Goal: Task Accomplishment & Management: Manage account settings

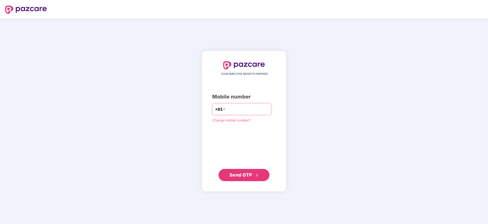
click at [230, 107] on input "number" at bounding box center [248, 109] width 42 height 8
type input "**********"
click at [247, 175] on span "Send OTP" at bounding box center [241, 174] width 23 height 5
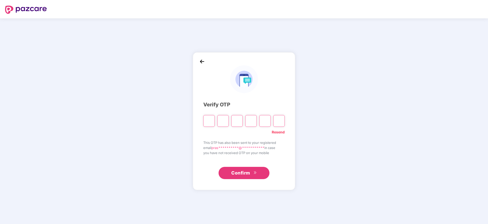
type input "*"
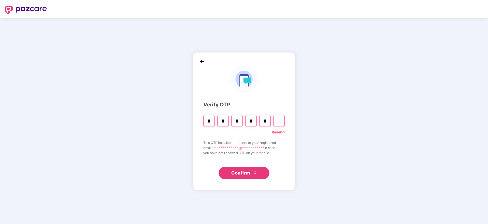
type input "*"
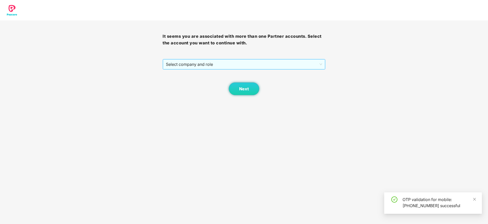
click at [221, 59] on span "Select company and role" at bounding box center [244, 64] width 156 height 10
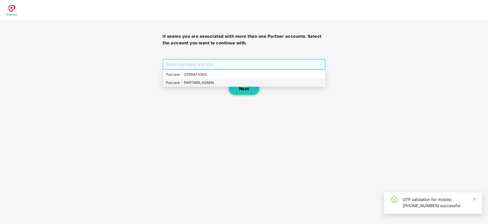
drag, startPoint x: 206, startPoint y: 82, endPoint x: 236, endPoint y: 90, distance: 31.9
click at [207, 82] on div "Pazcare - PARTNER_ADMIN" at bounding box center [244, 83] width 157 height 6
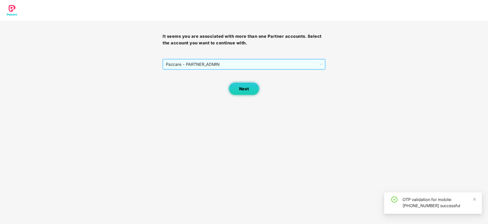
click at [244, 91] on span "Next" at bounding box center [244, 88] width 10 height 5
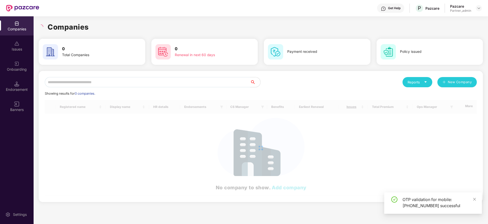
click at [142, 82] on input "text" at bounding box center [148, 82] width 206 height 10
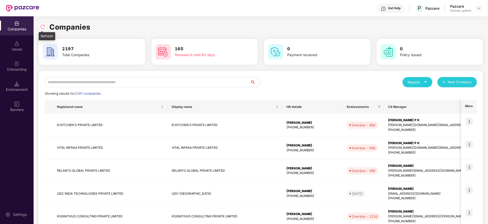
click at [42, 27] on img at bounding box center [42, 26] width 5 height 5
click at [428, 81] on div "Reports" at bounding box center [418, 82] width 30 height 10
click at [422, 93] on div "Companies" at bounding box center [415, 96] width 19 height 6
click at [95, 82] on input "text" at bounding box center [148, 82] width 206 height 10
paste input "*********"
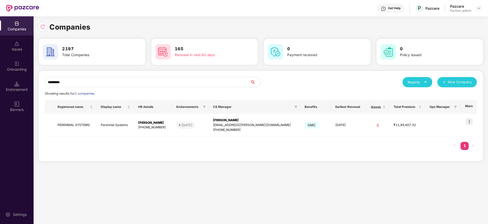
type input "*********"
click at [235, 118] on div "[PERSON_NAME]" at bounding box center [255, 120] width 84 height 5
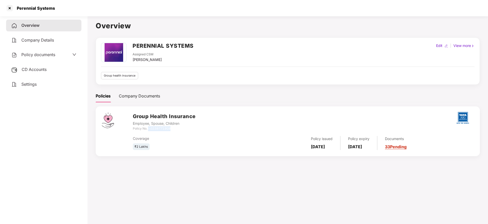
drag, startPoint x: 149, startPoint y: 128, endPoint x: 192, endPoint y: 127, distance: 42.8
click at [192, 127] on div "Policy No. - 0239771908" at bounding box center [164, 128] width 63 height 5
click at [30, 66] on div "CD Accounts" at bounding box center [43, 70] width 75 height 12
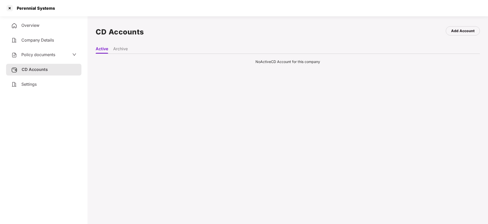
click at [125, 48] on li "Archive" at bounding box center [120, 49] width 15 height 7
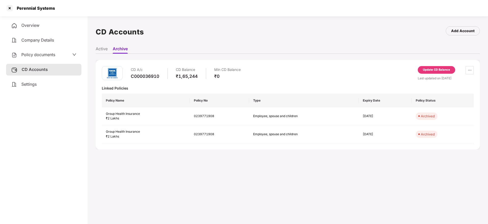
click at [101, 47] on li "Active" at bounding box center [102, 49] width 12 height 7
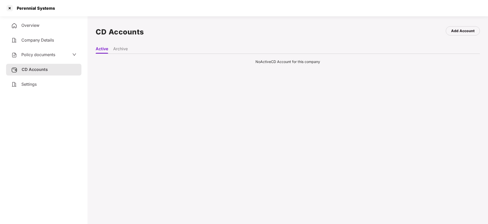
click at [125, 50] on li "Archive" at bounding box center [120, 49] width 15 height 7
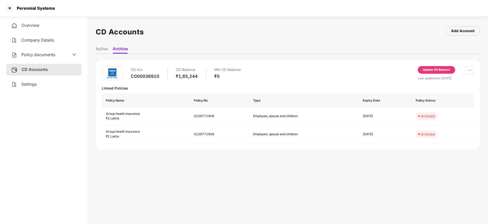
click at [104, 49] on li "Active" at bounding box center [102, 49] width 12 height 7
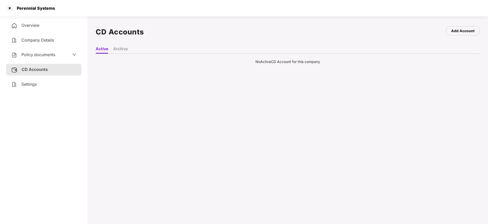
click at [30, 86] on span "Settings" at bounding box center [28, 83] width 15 height 5
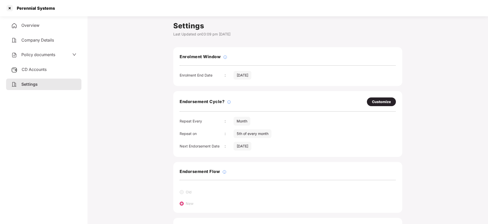
click at [36, 20] on div "Overview" at bounding box center [43, 26] width 75 height 12
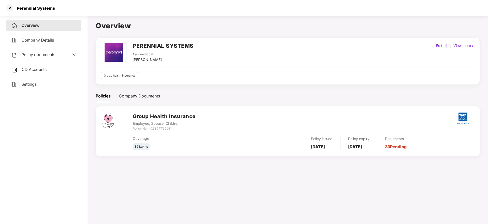
click at [407, 149] on link "33 Pending" at bounding box center [396, 146] width 22 height 5
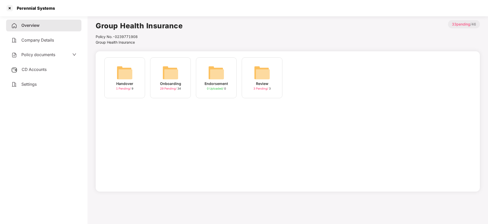
click at [174, 77] on img at bounding box center [170, 72] width 16 height 16
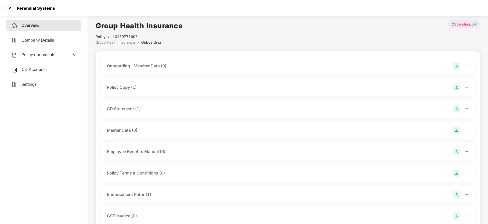
click at [467, 87] on icon "plus" at bounding box center [468, 87] width 4 height 4
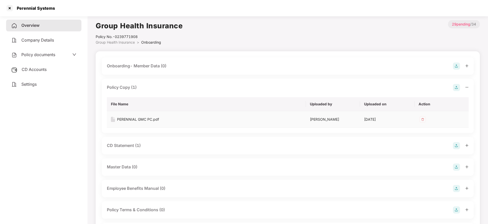
click at [136, 121] on div "PERENNIAL GMC PC.pdf" at bounding box center [138, 119] width 42 height 6
click at [467, 145] on icon "plus" at bounding box center [467, 145] width 0 height 3
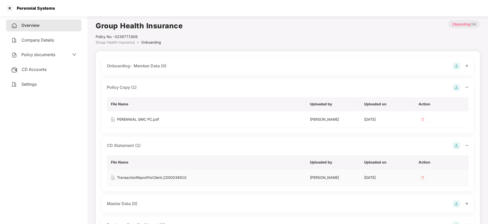
click at [140, 178] on div "TransactionReportForClient_C000036910" at bounding box center [152, 177] width 70 height 6
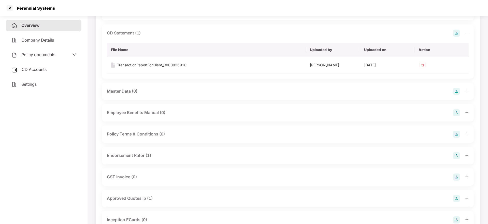
scroll to position [115, 0]
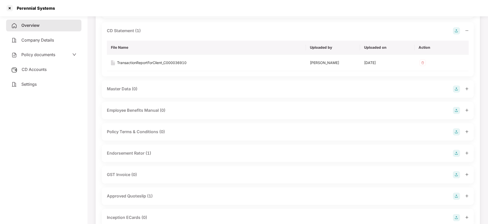
click at [467, 154] on icon "plus" at bounding box center [468, 153] width 4 height 4
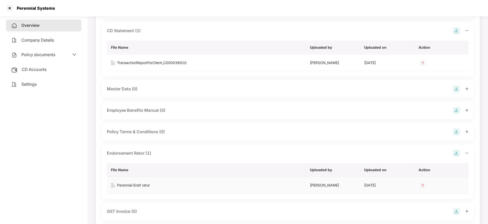
click at [140, 189] on td "Perennial Endt rator" at bounding box center [206, 185] width 199 height 17
click at [142, 184] on div "Perennial Endt rator" at bounding box center [133, 185] width 33 height 6
drag, startPoint x: 18, startPoint y: 8, endPoint x: 77, endPoint y: 3, distance: 59.6
click at [77, 3] on div "Perennial Systems" at bounding box center [244, 8] width 488 height 16
copy div "Perennial Systems"
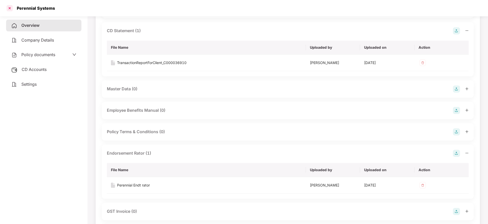
click at [10, 8] on div at bounding box center [10, 8] width 8 height 8
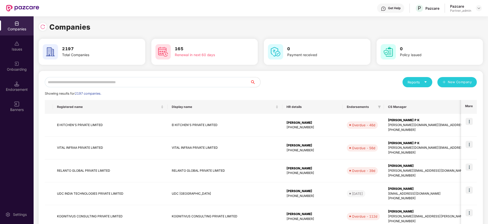
scroll to position [0, 0]
click at [120, 83] on input "text" at bounding box center [148, 82] width 206 height 10
paste input "**********"
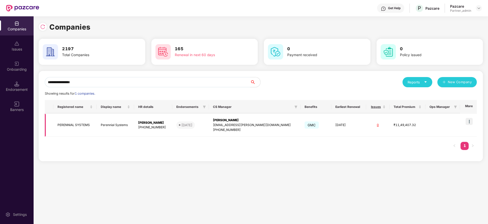
type input "**********"
click at [471, 121] on img at bounding box center [469, 121] width 7 height 7
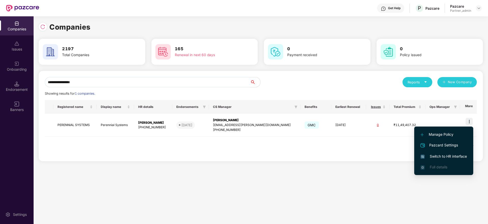
click at [454, 157] on span "Switch to HR interface" at bounding box center [444, 156] width 46 height 6
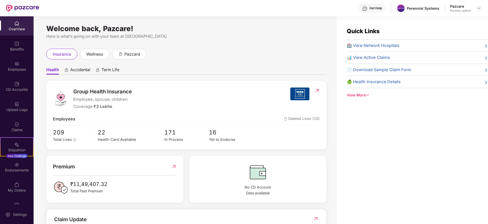
click at [16, 166] on img at bounding box center [16, 164] width 5 height 5
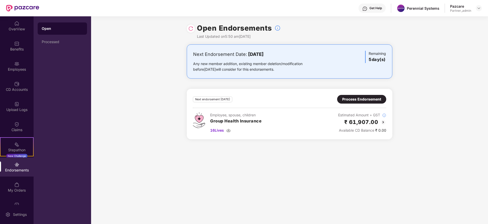
drag, startPoint x: 194, startPoint y: 70, endPoint x: 160, endPoint y: 55, distance: 37.6
click at [194, 70] on div "Any new member addition, existing member deletion/modification before [DATE] wi…" at bounding box center [256, 66] width 126 height 11
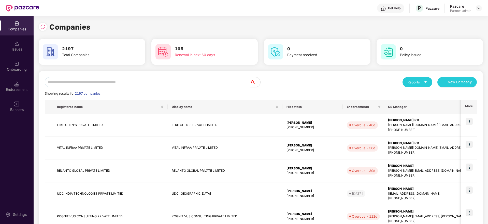
click at [82, 77] on input "text" at bounding box center [148, 82] width 206 height 10
paste input "*******"
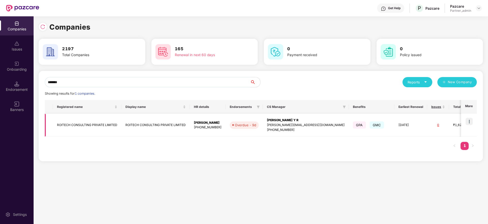
type input "*******"
click at [469, 121] on img at bounding box center [469, 121] width 7 height 7
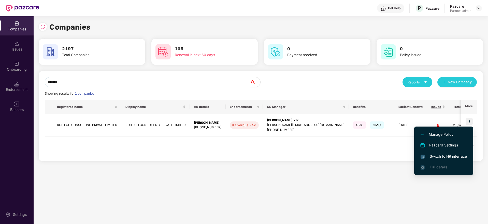
click at [443, 155] on span "Switch to HR interface" at bounding box center [444, 156] width 46 height 6
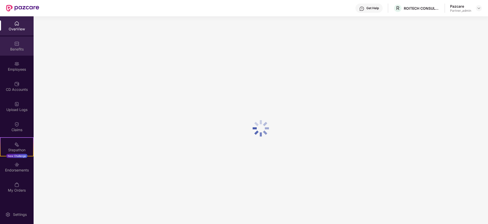
click at [13, 45] on div "Benefits" at bounding box center [17, 45] width 34 height 19
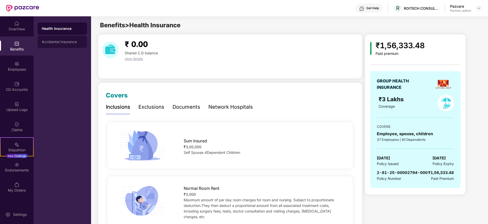
click at [58, 42] on div "Accidental Insurance" at bounding box center [62, 42] width 41 height 4
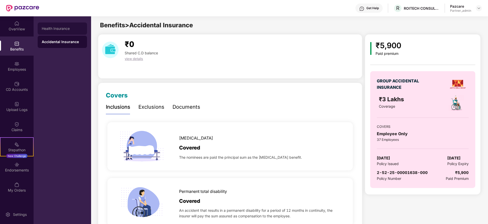
click at [59, 27] on div "Health Insurance" at bounding box center [62, 28] width 41 height 4
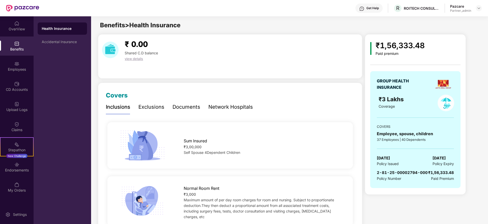
click at [292, 27] on div "Benefits > Health Insurance" at bounding box center [289, 25] width 397 height 10
click at [60, 38] on div "Accidental Insurance" at bounding box center [62, 42] width 49 height 12
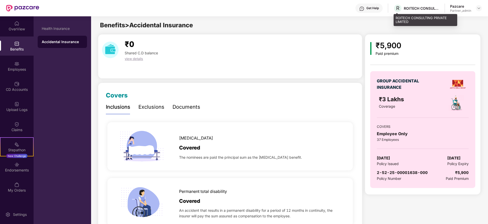
click at [412, 10] on div "ROITECH CONSULTING PRIVATE LIMITED" at bounding box center [422, 8] width 36 height 5
copy div "ROITECH"
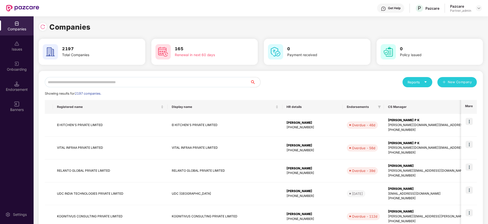
click at [80, 82] on input "text" at bounding box center [148, 82] width 206 height 10
paste input "*******"
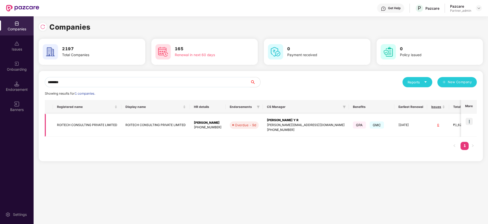
type input "*******"
click at [268, 119] on div "[PERSON_NAME] Y R" at bounding box center [306, 120] width 78 height 5
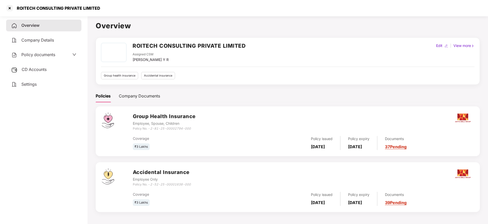
click at [32, 71] on span "CD Accounts" at bounding box center [34, 69] width 25 height 5
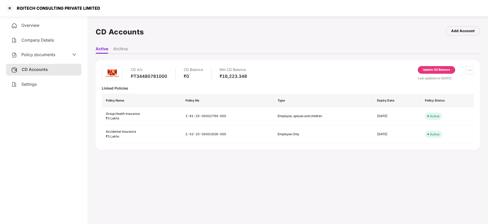
click at [29, 83] on span "Settings" at bounding box center [28, 83] width 15 height 5
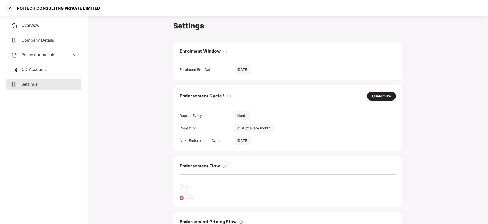
click at [26, 24] on span "Overview" at bounding box center [30, 25] width 18 height 5
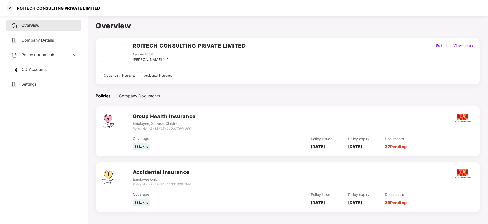
click at [407, 147] on link "37 Pending" at bounding box center [396, 146] width 22 height 5
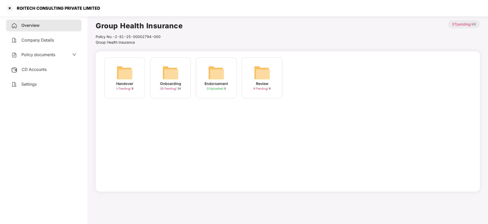
click at [172, 77] on img at bounding box center [170, 72] width 16 height 16
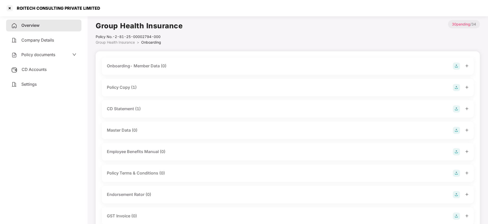
click at [467, 87] on icon "plus" at bounding box center [468, 87] width 4 height 4
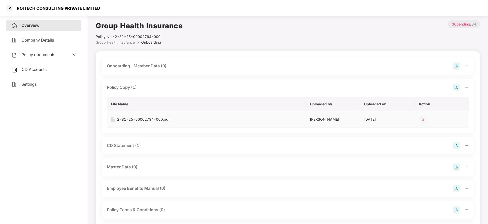
scroll to position [38, 0]
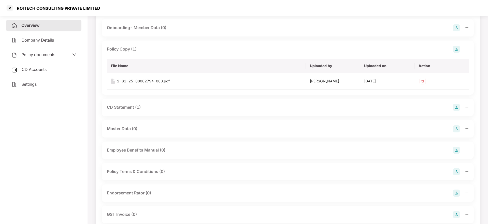
click at [466, 107] on icon "plus" at bounding box center [468, 107] width 4 height 4
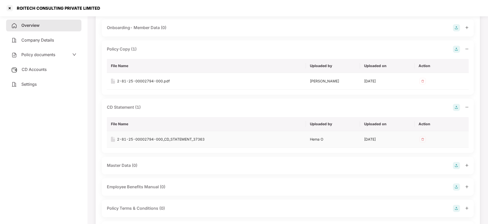
click at [183, 138] on div "2-81-25-00002794-000_CD_STATEMENT_37363" at bounding box center [161, 139] width 88 height 6
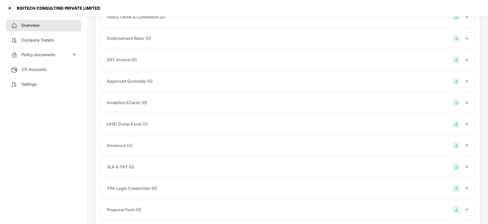
scroll to position [267, 0]
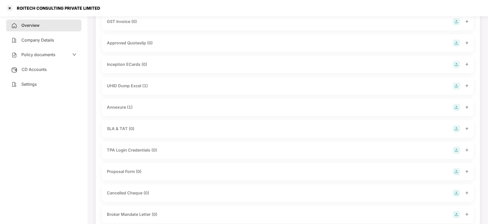
click at [469, 108] on icon "plus" at bounding box center [468, 107] width 4 height 4
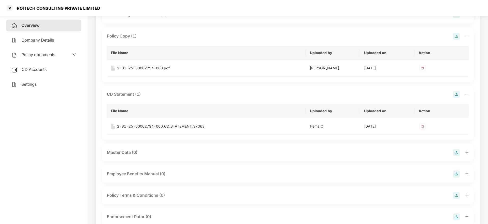
scroll to position [0, 0]
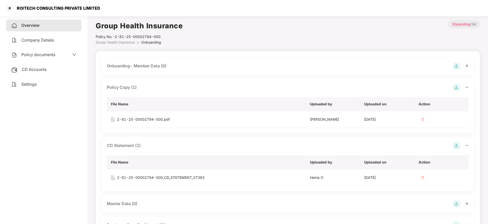
click at [23, 29] on div "Overview" at bounding box center [43, 26] width 75 height 12
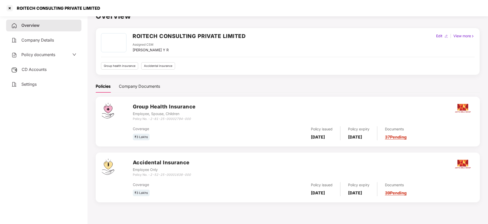
scroll to position [14, 0]
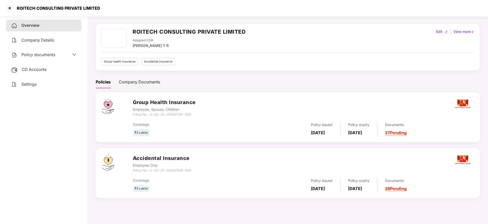
click at [405, 188] on link "39 Pending" at bounding box center [396, 188] width 22 height 5
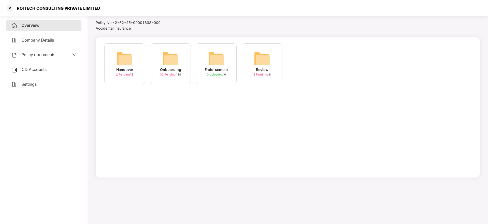
click at [173, 67] on div "Onboarding" at bounding box center [170, 70] width 21 height 6
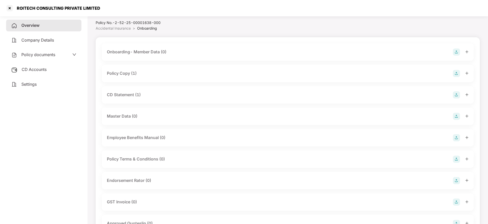
click at [467, 73] on icon "plus" at bounding box center [467, 73] width 3 height 0
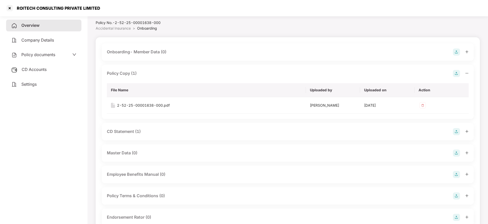
scroll to position [52, 0]
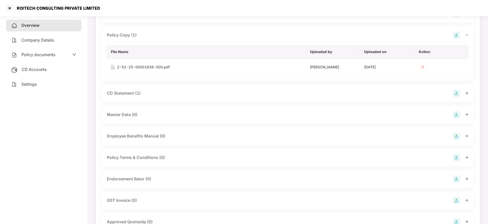
click at [467, 92] on icon "plus" at bounding box center [468, 93] width 4 height 4
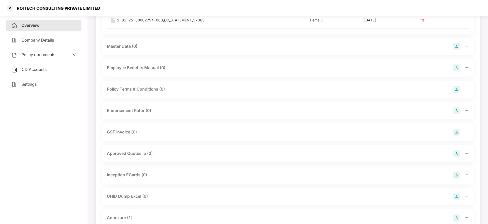
scroll to position [167, 0]
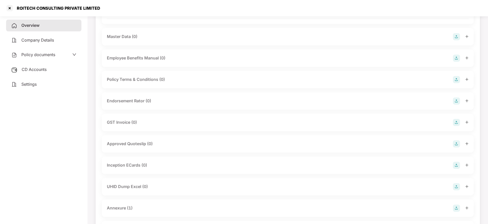
scroll to position [14, 0]
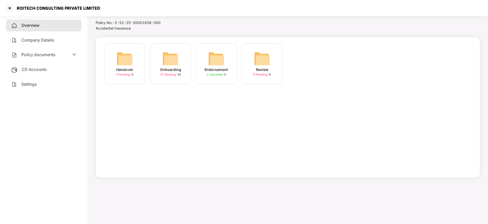
click at [34, 24] on span "Overview" at bounding box center [30, 25] width 18 height 5
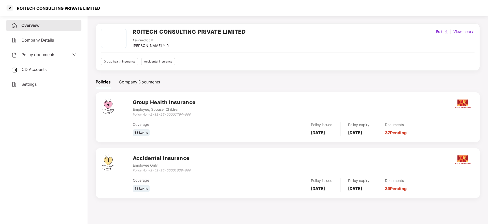
click at [395, 131] on link "37 Pending" at bounding box center [396, 132] width 22 height 5
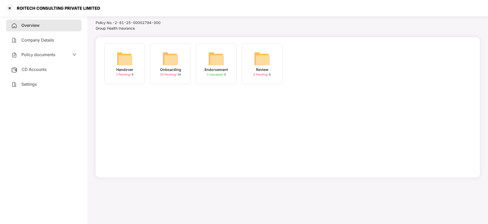
click at [163, 60] on img at bounding box center [170, 58] width 16 height 16
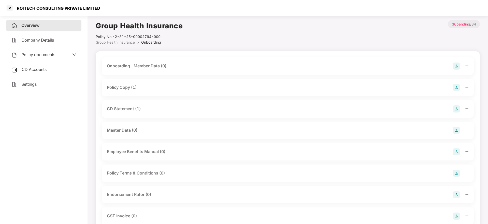
scroll to position [38, 0]
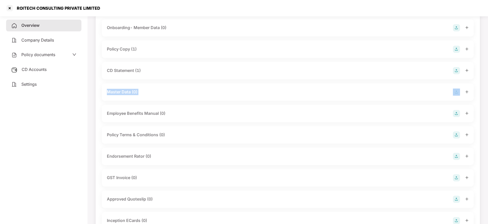
drag, startPoint x: 107, startPoint y: 89, endPoint x: 475, endPoint y: 91, distance: 367.2
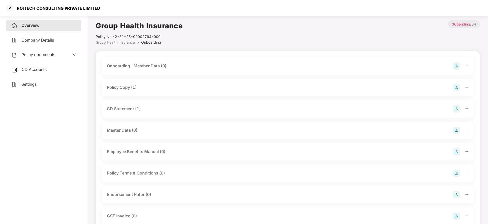
drag, startPoint x: 36, startPoint y: 24, endPoint x: 47, endPoint y: 26, distance: 11.4
click at [36, 24] on span "Overview" at bounding box center [30, 25] width 18 height 5
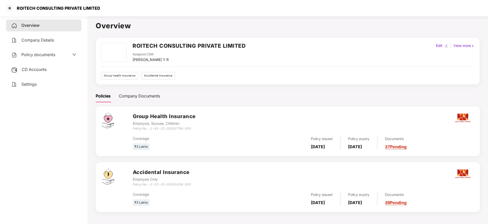
click at [403, 200] on link "39 Pending" at bounding box center [396, 202] width 22 height 5
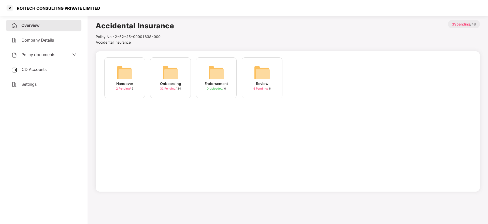
click at [157, 76] on div "Onboarding 31 Pending / 34" at bounding box center [170, 77] width 41 height 41
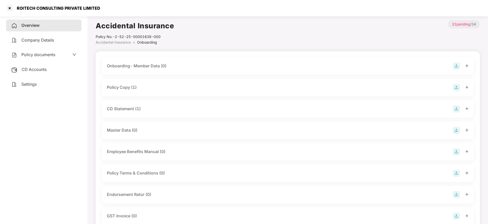
click at [44, 71] on span "CD Accounts" at bounding box center [34, 69] width 25 height 5
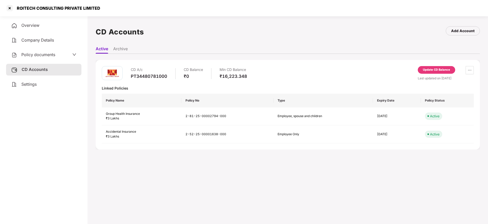
click at [42, 84] on div "Settings" at bounding box center [43, 84] width 75 height 12
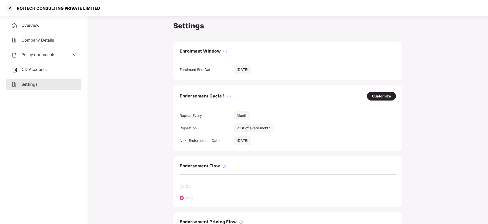
click at [29, 21] on div "Overview" at bounding box center [43, 26] width 75 height 12
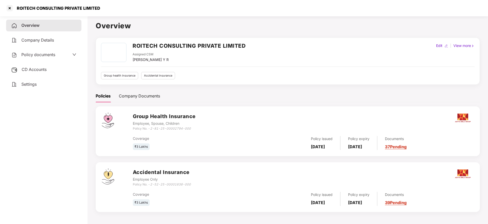
click at [403, 145] on link "37 Pending" at bounding box center [396, 146] width 22 height 5
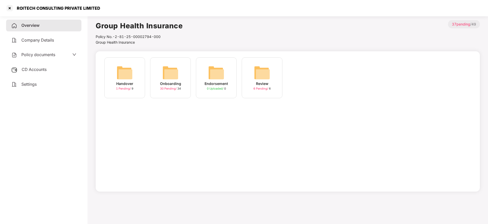
click at [189, 74] on div "Onboarding 30 Pending / 34" at bounding box center [170, 77] width 41 height 41
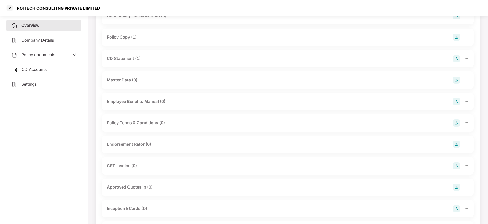
scroll to position [38, 0]
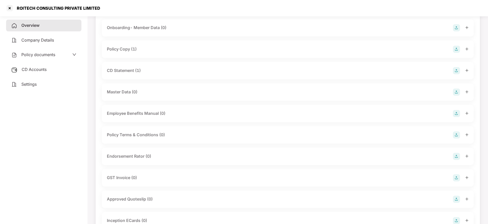
click at [36, 26] on span "Overview" at bounding box center [30, 25] width 18 height 5
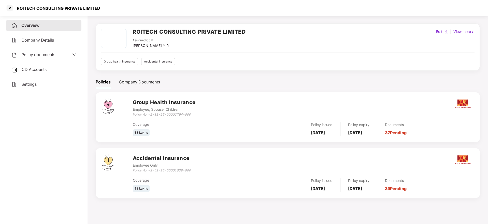
click at [407, 190] on link "39 Pending" at bounding box center [396, 188] width 22 height 5
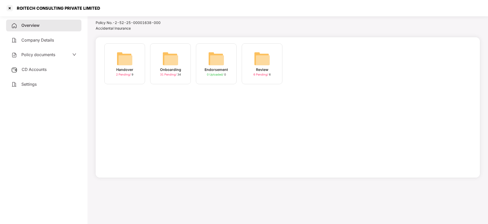
click at [175, 61] on img at bounding box center [170, 58] width 16 height 16
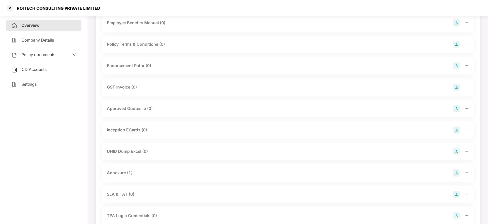
scroll to position [167, 0]
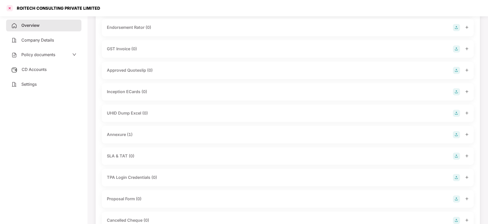
click at [7, 6] on div at bounding box center [10, 8] width 8 height 8
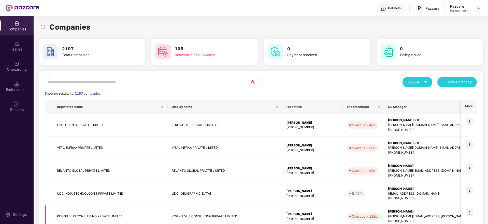
scroll to position [0, 0]
click at [94, 84] on input "text" at bounding box center [148, 82] width 206 height 10
paste input "**********"
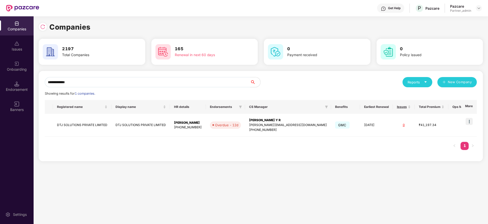
type input "**********"
click at [279, 122] on div "[PERSON_NAME] Y R" at bounding box center [288, 120] width 78 height 5
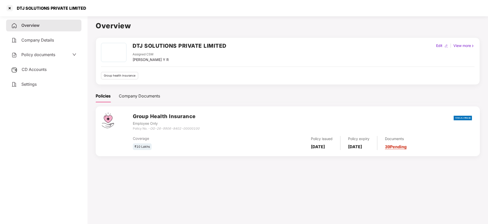
drag, startPoint x: 15, startPoint y: 8, endPoint x: 85, endPoint y: 11, distance: 69.6
click at [113, 9] on div "DTJ SOLUTIONS PRIVATE LIMITED" at bounding box center [244, 8] width 488 height 16
copy div "DTJ SOLUTIONS PRIVATE LIMITED"
click at [9, 10] on div at bounding box center [10, 8] width 8 height 8
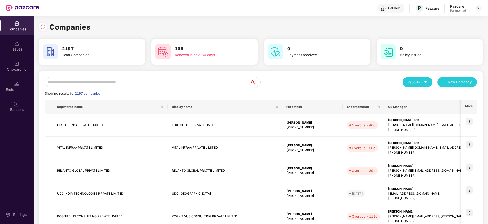
click at [113, 81] on input "text" at bounding box center [148, 82] width 206 height 10
paste input "**********"
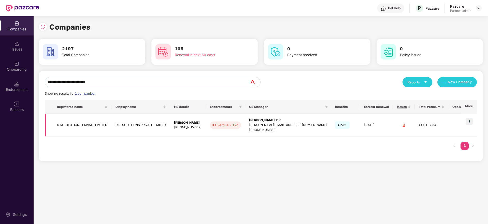
type input "**********"
click at [274, 118] on div "[PERSON_NAME] Y R" at bounding box center [288, 120] width 78 height 5
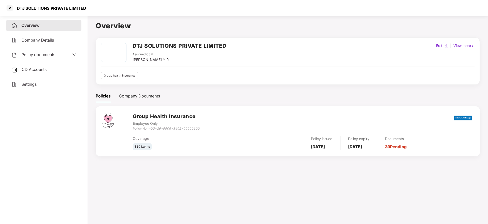
drag, startPoint x: 15, startPoint y: 6, endPoint x: 99, endPoint y: 5, distance: 84.8
click at [113, 3] on div "DTJ SOLUTIONS PRIVATE LIMITED" at bounding box center [244, 8] width 488 height 16
copy div "DTJ SOLUTIONS PRIVATE LIMITED"
click at [8, 9] on div at bounding box center [10, 8] width 8 height 8
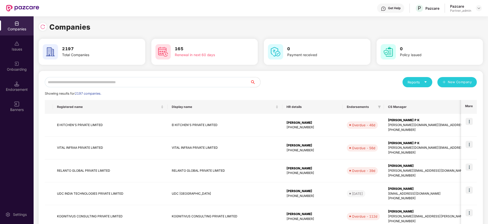
click at [105, 80] on input "text" at bounding box center [148, 82] width 206 height 10
paste input "**********"
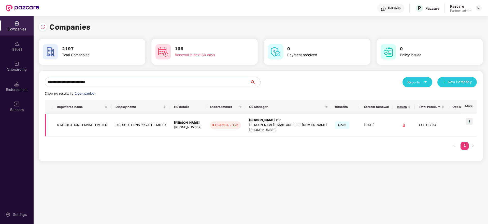
type input "**********"
click at [471, 120] on img at bounding box center [469, 121] width 7 height 7
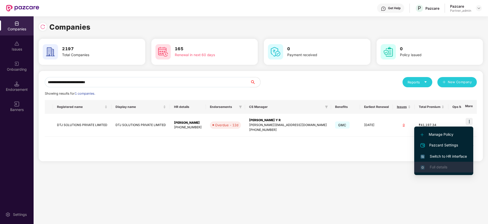
click at [445, 161] on li "Full details" at bounding box center [444, 166] width 59 height 11
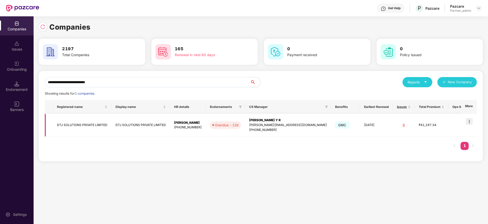
click at [468, 121] on img at bounding box center [469, 121] width 7 height 7
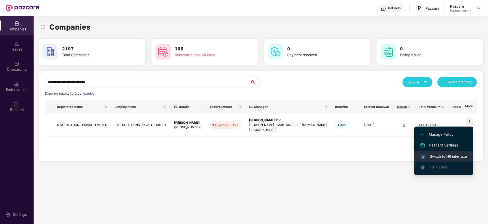
click at [449, 154] on span "Switch to HR interface" at bounding box center [444, 156] width 46 height 6
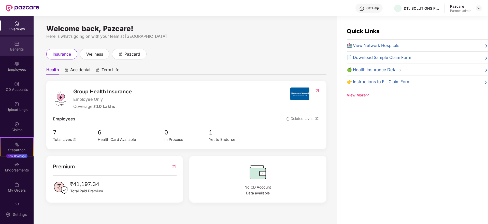
click at [14, 45] on img at bounding box center [16, 43] width 5 height 5
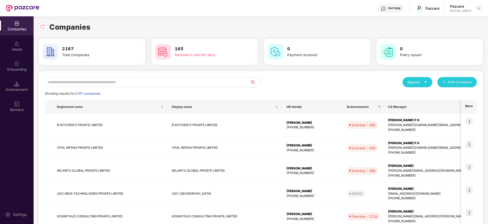
click at [72, 91] on span "Showing results for 2197 companies." at bounding box center [73, 93] width 57 height 4
click at [78, 83] on input "text" at bounding box center [148, 82] width 206 height 10
paste input "**********"
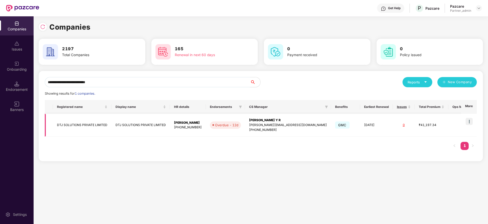
type input "**********"
click at [275, 121] on div "[PERSON_NAME] Y R" at bounding box center [288, 120] width 78 height 5
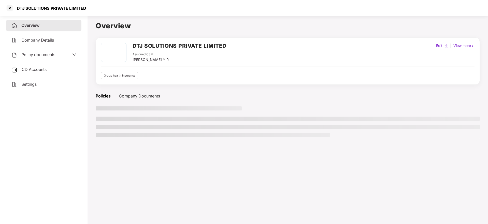
click at [17, 74] on div "CD Accounts" at bounding box center [43, 70] width 75 height 12
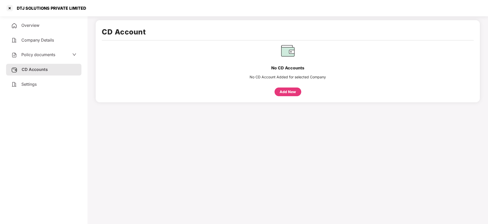
click at [36, 78] on div "Overview Company Details Policy documents CD Accounts Settings" at bounding box center [43, 55] width 75 height 70
click at [36, 86] on span "Settings" at bounding box center [28, 83] width 15 height 5
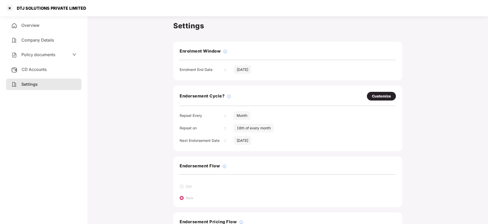
click at [30, 26] on span "Overview" at bounding box center [30, 25] width 18 height 5
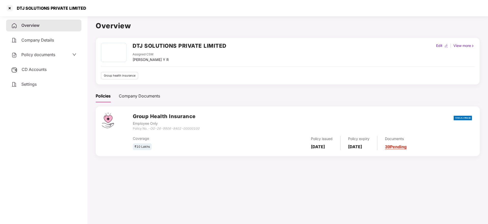
click at [405, 147] on link "39 Pending" at bounding box center [396, 146] width 22 height 5
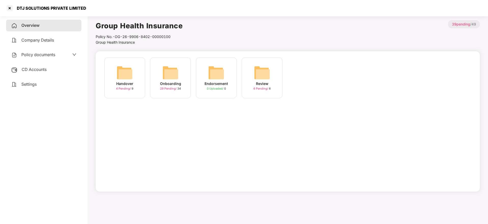
click at [164, 67] on img at bounding box center [170, 72] width 16 height 16
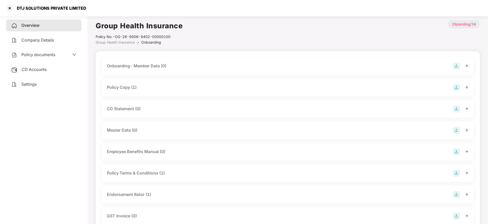
click at [467, 88] on icon "plus" at bounding box center [468, 87] width 4 height 4
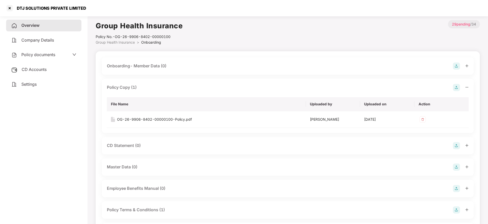
click at [468, 145] on icon "plus" at bounding box center [468, 145] width 4 height 4
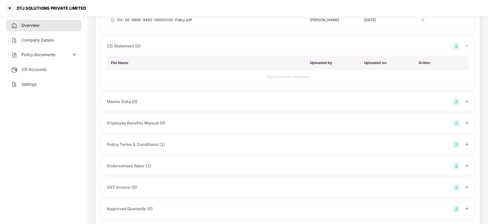
scroll to position [115, 0]
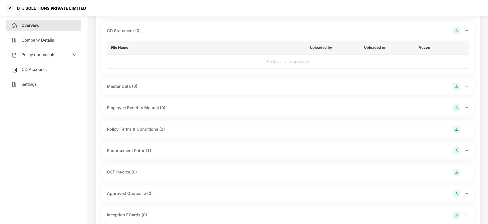
click at [469, 151] on icon "plus" at bounding box center [468, 150] width 4 height 4
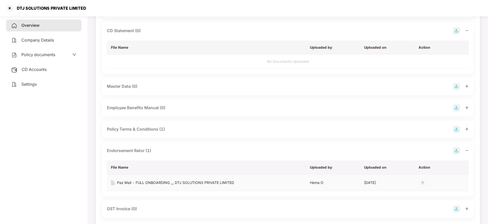
click at [142, 184] on div "Paz Mail - FULL ONBOARDING __ DTJ SOLUTIONS PRIVATE LIMITED" at bounding box center [175, 183] width 117 height 6
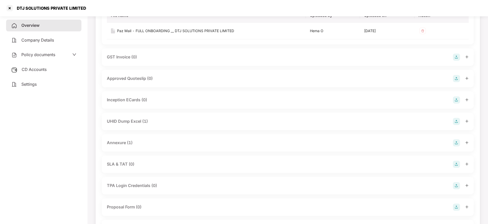
scroll to position [267, 0]
click at [466, 120] on icon "plus" at bounding box center [468, 120] width 4 height 4
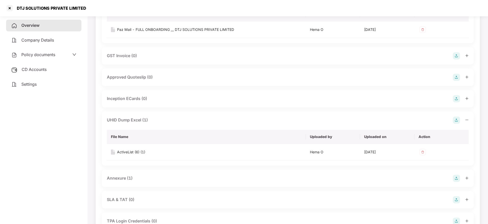
click at [466, 181] on div at bounding box center [461, 177] width 16 height 7
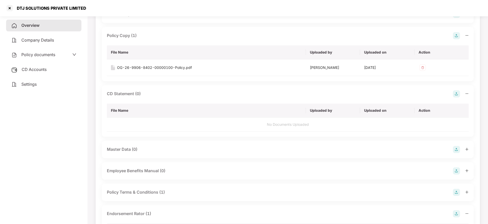
scroll to position [0, 0]
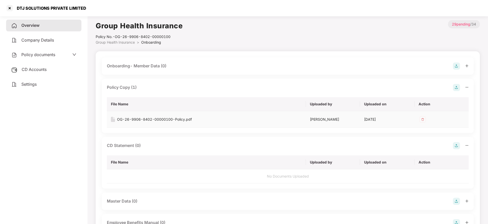
click at [175, 119] on div "OG-26-9906-8402-00000100-Policy.pdf" at bounding box center [154, 119] width 75 height 6
click at [8, 8] on div at bounding box center [10, 8] width 8 height 8
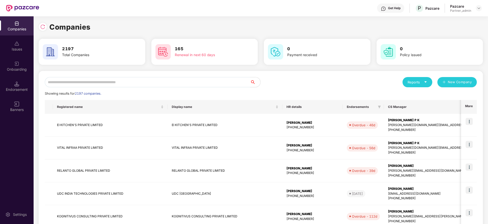
click at [98, 80] on input "text" at bounding box center [148, 82] width 206 height 10
paste input "*****"
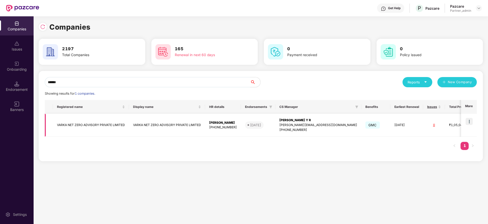
type input "*****"
click at [469, 123] on img at bounding box center [469, 121] width 7 height 7
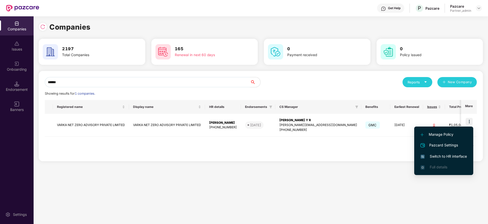
click at [446, 154] on span "Switch to HR interface" at bounding box center [444, 156] width 46 height 6
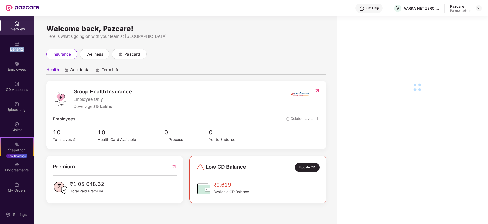
click at [17, 46] on div "Benefits" at bounding box center [17, 45] width 34 height 19
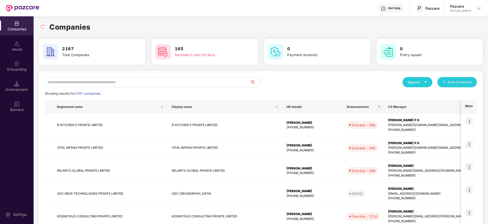
click at [70, 84] on input "text" at bounding box center [148, 82] width 206 height 10
paste input "*****"
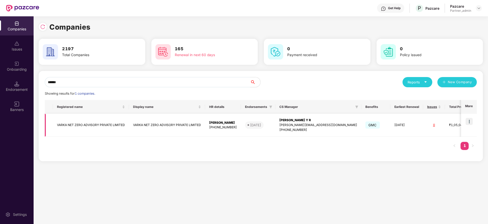
type input "*****"
click at [289, 121] on div "[PERSON_NAME] Y R" at bounding box center [319, 120] width 78 height 5
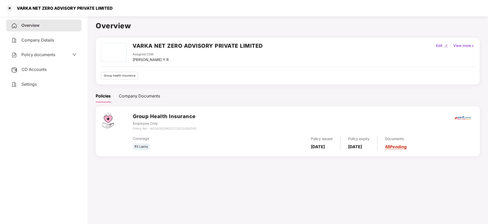
click at [29, 72] on div "CD Accounts" at bounding box center [43, 70] width 75 height 12
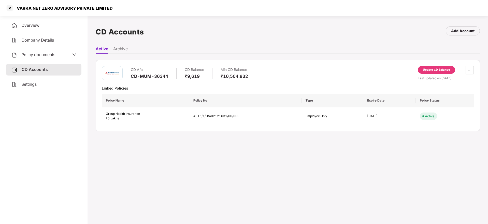
click at [21, 90] on div "Overview Company Details Policy documents CD Accounts Settings" at bounding box center [43, 119] width 75 height 198
click at [28, 86] on span "Settings" at bounding box center [28, 83] width 15 height 5
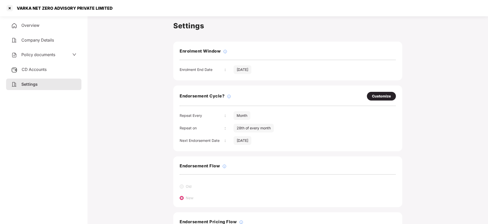
click at [33, 15] on div "VARKA NET ZERO ADVISORY PRIVATE LIMITED" at bounding box center [244, 8] width 488 height 16
click at [33, 23] on span "Overview" at bounding box center [30, 25] width 18 height 5
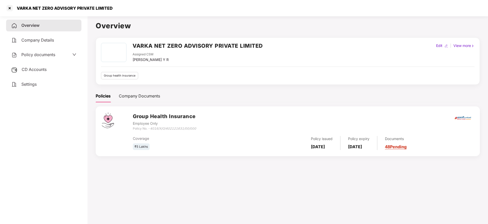
click at [407, 146] on link "48 Pending" at bounding box center [396, 146] width 22 height 5
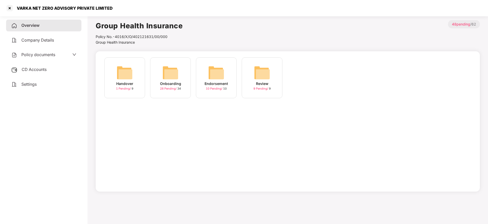
click at [179, 81] on div "Onboarding" at bounding box center [170, 84] width 21 height 6
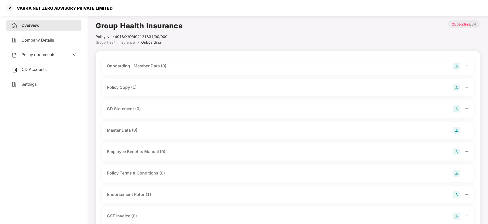
click at [468, 86] on icon "plus" at bounding box center [468, 87] width 4 height 4
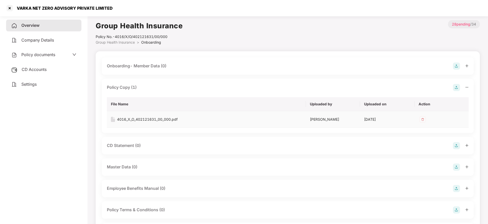
scroll to position [38, 0]
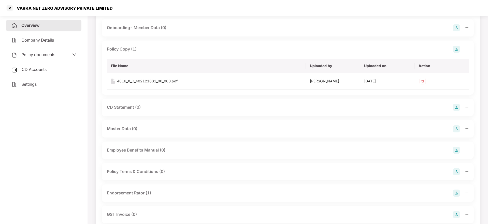
click at [467, 192] on icon "plus" at bounding box center [468, 193] width 4 height 4
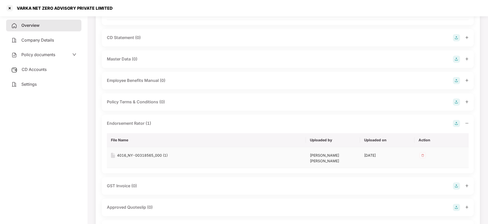
scroll to position [115, 0]
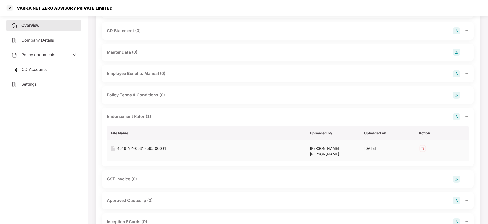
click at [151, 151] on td "4016_NY-00318565_000 (1)" at bounding box center [206, 150] width 199 height 21
click at [150, 149] on div "4016_NY-00318565_000 (1)" at bounding box center [142, 148] width 51 height 6
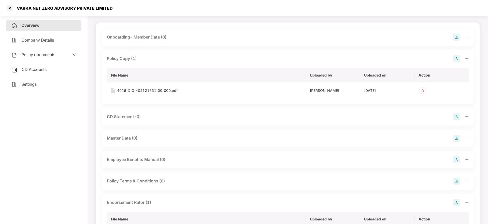
scroll to position [0, 0]
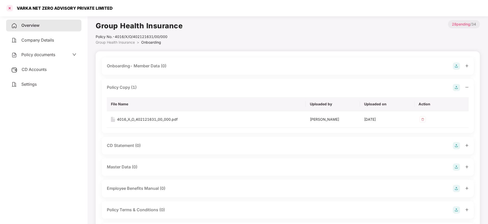
click at [9, 9] on div at bounding box center [10, 8] width 8 height 8
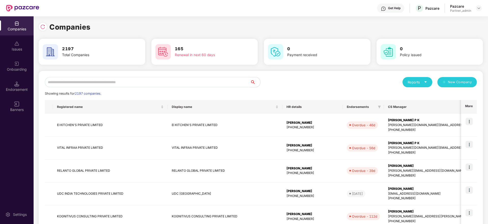
click at [81, 82] on input "text" at bounding box center [148, 82] width 206 height 10
paste input "**********"
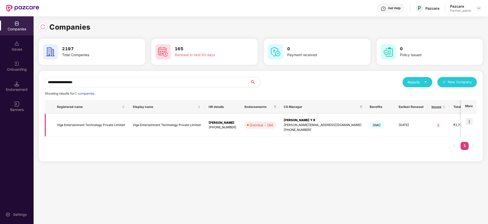
type input "**********"
click at [469, 119] on img at bounding box center [469, 121] width 7 height 7
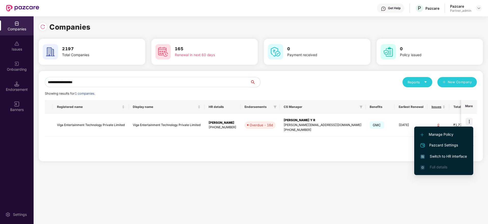
click at [448, 159] on span "Switch to HR interface" at bounding box center [444, 156] width 46 height 6
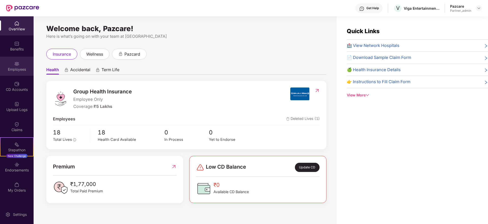
click at [16, 70] on div "Employees" at bounding box center [17, 69] width 34 height 5
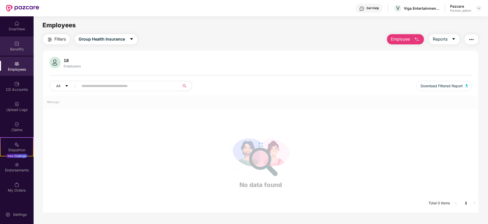
click at [16, 50] on div "Benefits" at bounding box center [17, 49] width 34 height 5
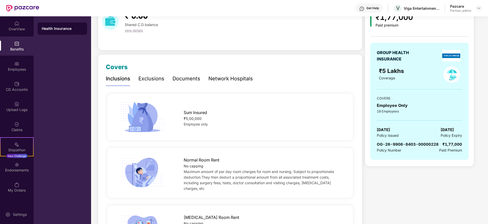
scroll to position [38, 0]
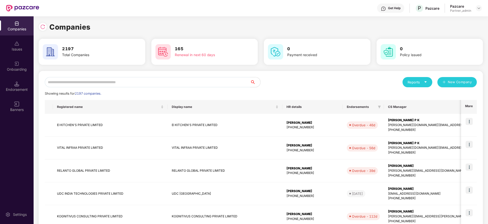
click at [74, 84] on input "text" at bounding box center [148, 82] width 206 height 10
paste input "**********"
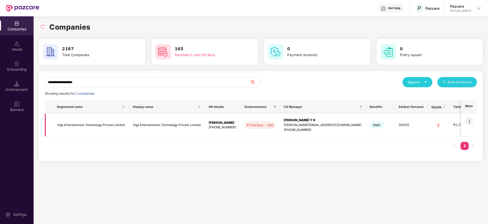
type input "**********"
click at [307, 123] on div "[PERSON_NAME][EMAIL_ADDRESS][DOMAIN_NAME]" at bounding box center [323, 124] width 78 height 5
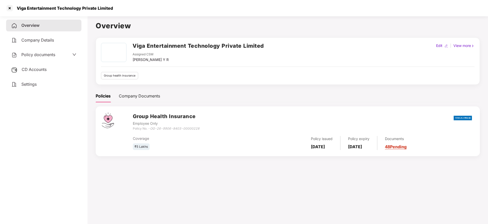
click at [43, 61] on div "Overview Company Details Policy documents CD Accounts Settings" at bounding box center [43, 55] width 75 height 70
click at [40, 67] on span "CD Accounts" at bounding box center [34, 69] width 25 height 5
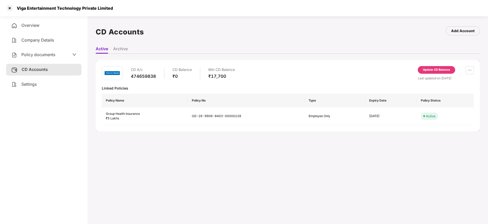
click at [27, 83] on span "Settings" at bounding box center [28, 83] width 15 height 5
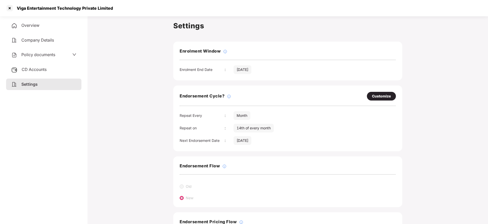
click at [41, 23] on div "Overview" at bounding box center [43, 26] width 75 height 12
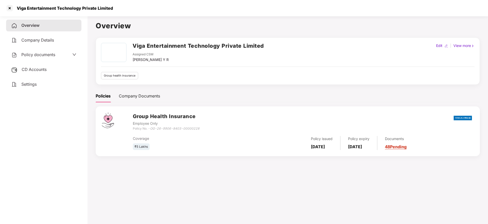
click at [407, 147] on link "48 Pending" at bounding box center [396, 146] width 22 height 5
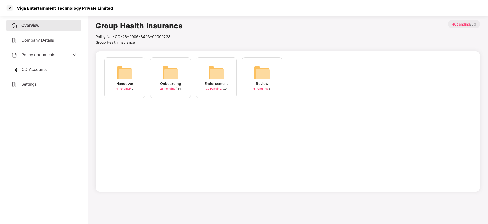
click at [167, 78] on img at bounding box center [170, 72] width 16 height 16
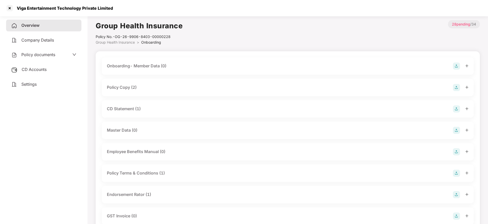
click at [466, 86] on icon "plus" at bounding box center [468, 87] width 4 height 4
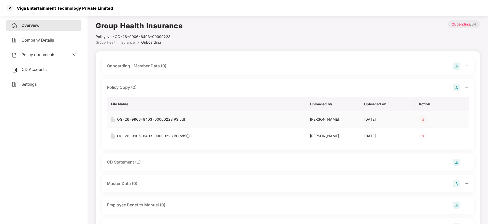
click at [165, 120] on div "OG-26-9906-8403-00000228 PS.pdf" at bounding box center [151, 119] width 68 height 6
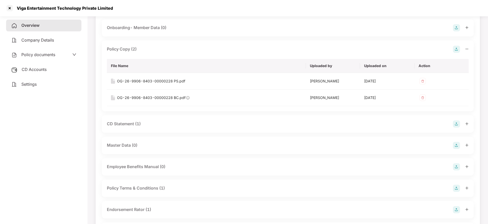
click at [466, 123] on icon "plus" at bounding box center [468, 124] width 4 height 4
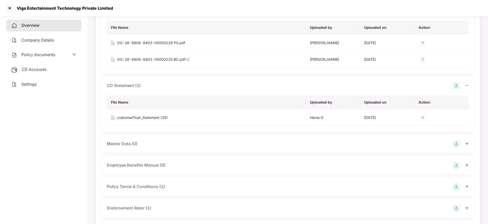
scroll to position [115, 0]
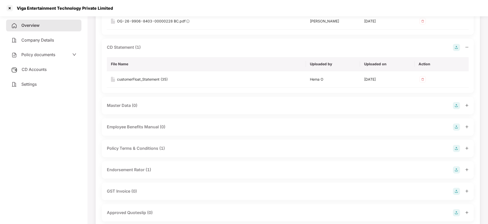
click at [465, 170] on div at bounding box center [461, 169] width 16 height 7
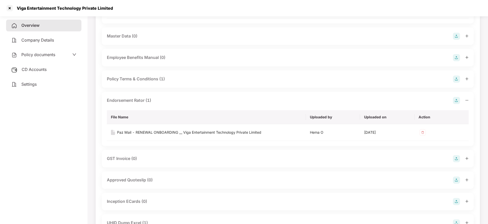
scroll to position [191, 0]
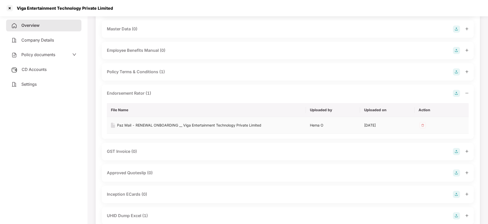
click at [195, 126] on div "Paz Mail - RENEWAL ONBOARDING __ Viga Entertainment Technology Private Limited" at bounding box center [189, 125] width 144 height 6
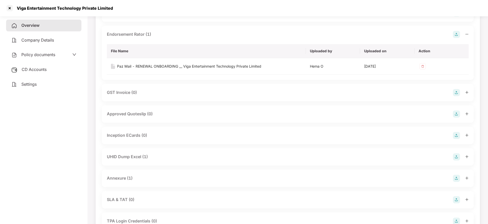
scroll to position [267, 0]
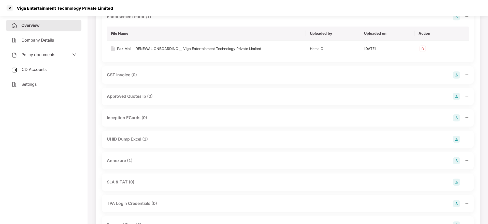
click at [468, 162] on div at bounding box center [461, 160] width 16 height 7
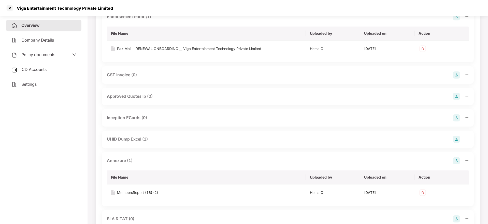
click at [466, 138] on icon "plus" at bounding box center [468, 139] width 4 height 4
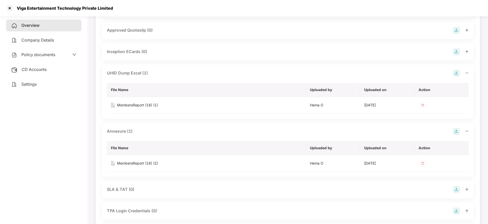
scroll to position [344, 0]
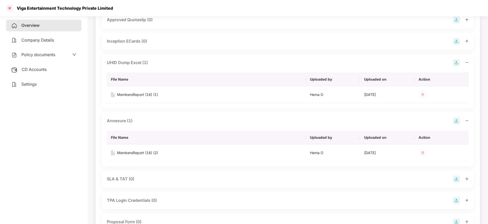
click at [8, 8] on div at bounding box center [10, 8] width 8 height 8
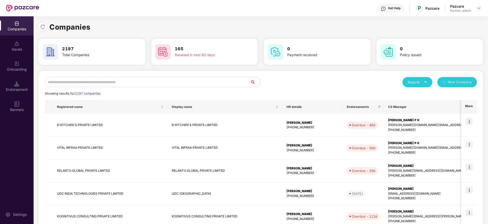
click at [139, 83] on input "text" at bounding box center [148, 82] width 206 height 10
paste input "**********"
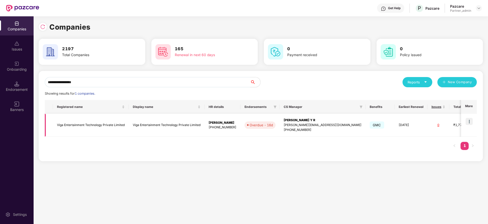
scroll to position [0, 26]
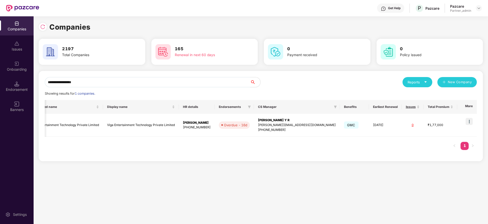
click at [0, 61] on div "**********" at bounding box center [244, 119] width 488 height 207
paste input "text"
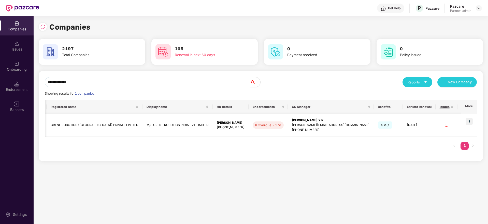
type input "**********"
click at [467, 121] on img at bounding box center [469, 121] width 7 height 7
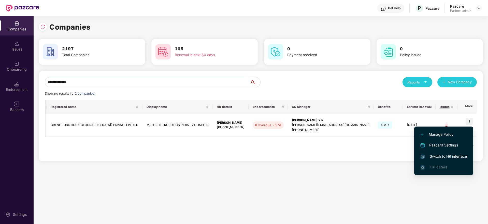
click at [443, 158] on span "Switch to HR interface" at bounding box center [444, 156] width 46 height 6
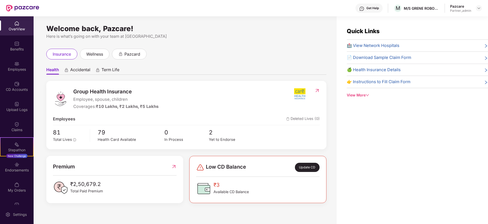
click at [12, 47] on div "Benefits" at bounding box center [17, 49] width 34 height 5
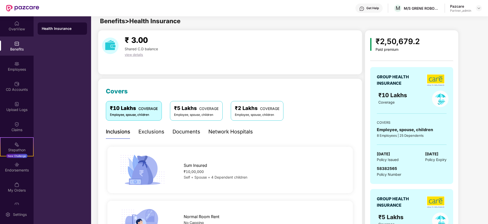
scroll to position [0, 0]
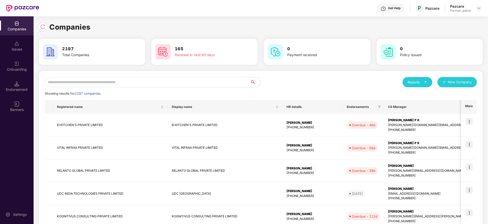
click at [86, 81] on input "text" at bounding box center [148, 82] width 206 height 10
paste input "**********"
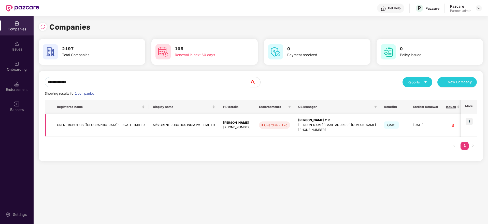
type input "**********"
click at [298, 122] on div "[PERSON_NAME] Y R" at bounding box center [337, 120] width 78 height 5
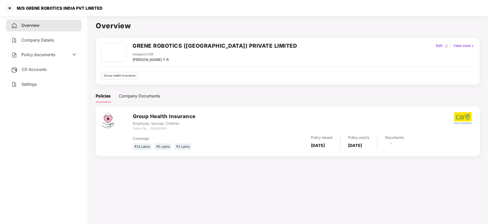
click at [33, 67] on span "CD Accounts" at bounding box center [34, 69] width 25 height 5
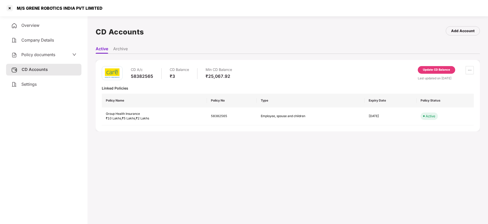
click at [39, 84] on div "Settings" at bounding box center [43, 84] width 75 height 12
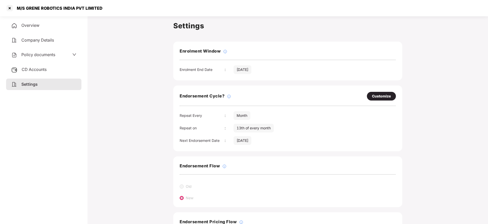
click at [31, 24] on span "Overview" at bounding box center [30, 25] width 18 height 5
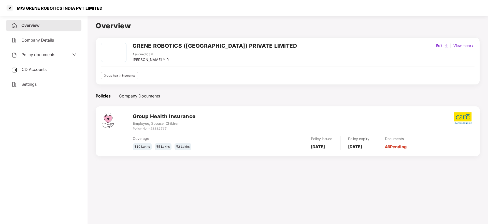
click at [407, 147] on link "46 Pending" at bounding box center [396, 146] width 22 height 5
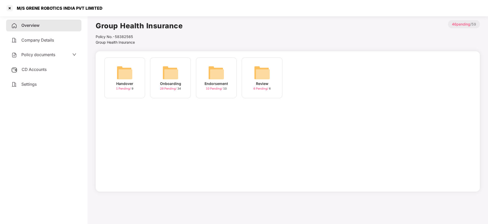
click at [176, 78] on img at bounding box center [170, 72] width 16 height 16
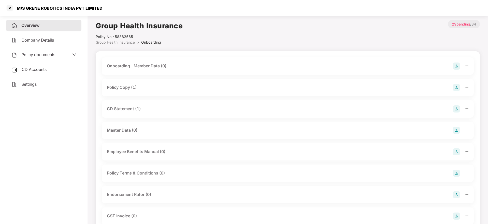
click at [467, 87] on icon "plus" at bounding box center [468, 87] width 4 height 4
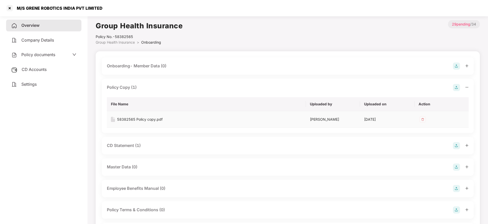
click at [137, 116] on td "58382565 Policy copy.pdf" at bounding box center [206, 119] width 199 height 17
click at [139, 119] on div "58382565 Policy copy.pdf" at bounding box center [140, 119] width 46 height 6
click at [467, 147] on div at bounding box center [461, 145] width 16 height 7
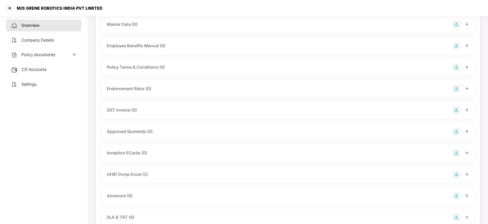
scroll to position [191, 0]
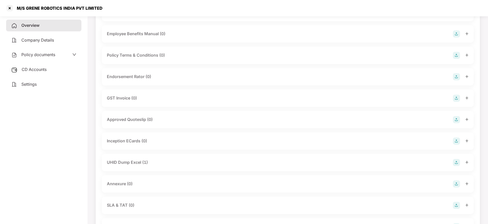
click at [469, 162] on div "UHID Dump Excel (1)" at bounding box center [288, 162] width 372 height 17
click at [466, 161] on icon "plus" at bounding box center [468, 162] width 4 height 4
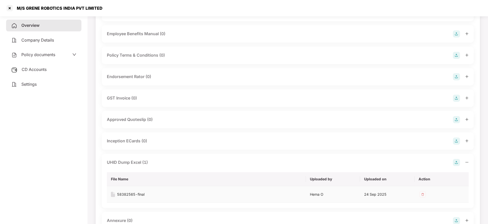
click at [135, 195] on div "58382565-final" at bounding box center [131, 194] width 28 height 6
drag, startPoint x: 26, startPoint y: 8, endPoint x: 124, endPoint y: 8, distance: 97.5
click at [124, 9] on div "M/S GRENE ROBOTICS INDIA PVT LIMITED" at bounding box center [244, 8] width 488 height 16
copy div "GRENE ROBOTICS INDIA PVT LIMITED"
click at [8, 7] on div at bounding box center [10, 8] width 8 height 8
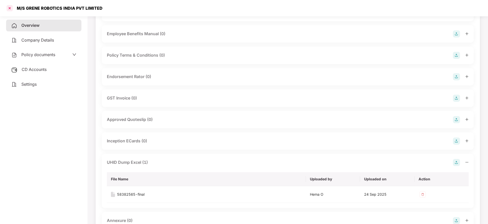
scroll to position [0, 0]
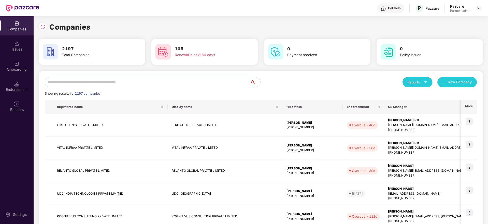
click at [137, 82] on input "text" at bounding box center [148, 82] width 206 height 10
paste input "**********"
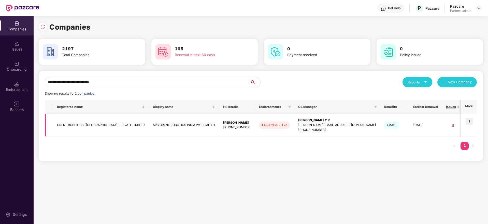
scroll to position [0, 6]
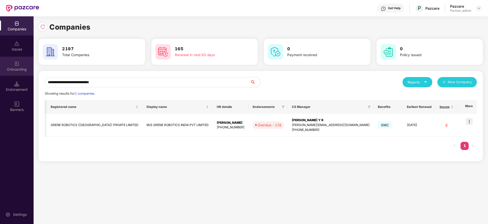
drag, startPoint x: 141, startPoint y: 80, endPoint x: 0, endPoint y: 56, distance: 142.6
click at [0, 56] on div "**********" at bounding box center [244, 119] width 488 height 207
paste input "text"
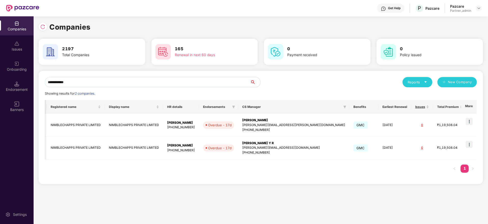
scroll to position [0, 5]
type input "**********"
click at [469, 142] on img at bounding box center [469, 144] width 7 height 7
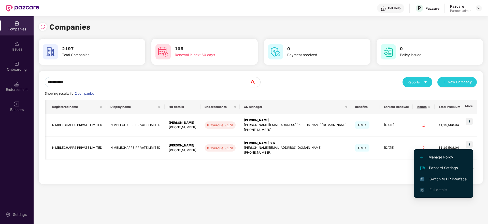
click at [441, 180] on span "Switch to HR interface" at bounding box center [444, 179] width 46 height 6
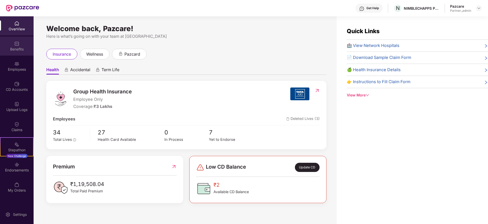
click at [16, 52] on div "Benefits" at bounding box center [17, 45] width 34 height 19
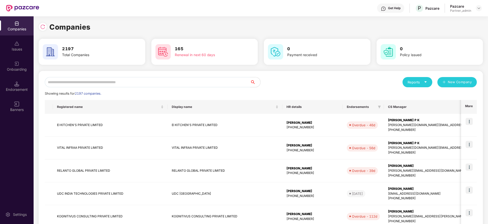
click at [91, 85] on input "text" at bounding box center [148, 82] width 206 height 10
paste input "**********"
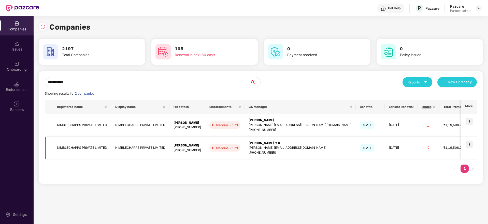
type input "**********"
click at [259, 146] on div "[PERSON_NAME][EMAIL_ADDRESS][DOMAIN_NAME]" at bounding box center [300, 147] width 103 height 5
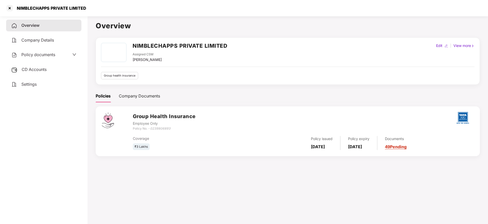
click at [33, 70] on span "CD Accounts" at bounding box center [34, 69] width 25 height 5
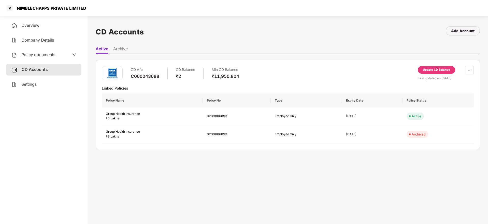
click at [39, 84] on div "Settings" at bounding box center [43, 84] width 75 height 12
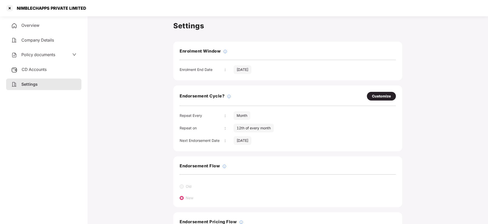
click at [39, 23] on span "Overview" at bounding box center [30, 25] width 18 height 5
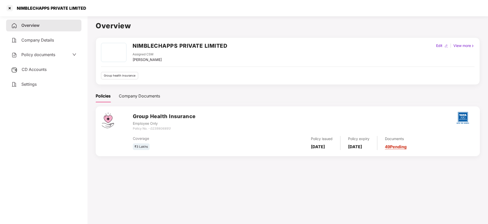
click at [401, 145] on link "49 Pending" at bounding box center [396, 146] width 22 height 5
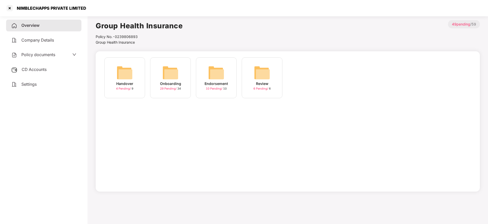
click at [174, 80] on img at bounding box center [170, 72] width 16 height 16
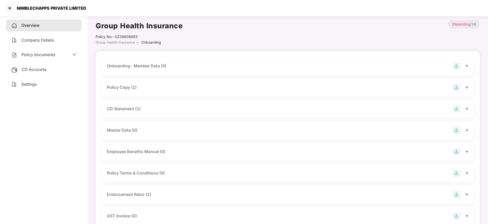
click at [469, 85] on icon "plus" at bounding box center [468, 87] width 4 height 4
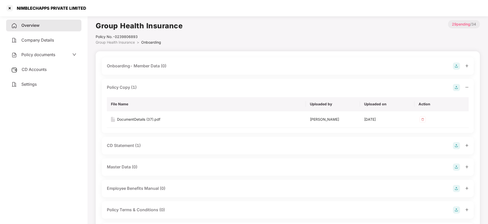
click at [467, 145] on icon "plus" at bounding box center [468, 145] width 4 height 4
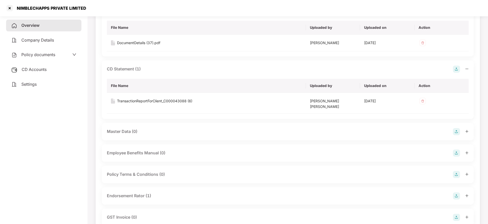
scroll to position [115, 0]
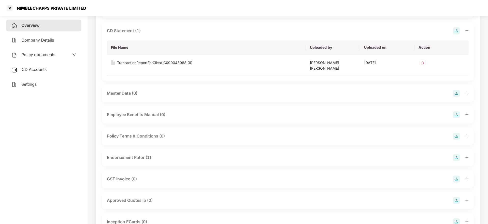
click at [467, 154] on div at bounding box center [461, 157] width 16 height 7
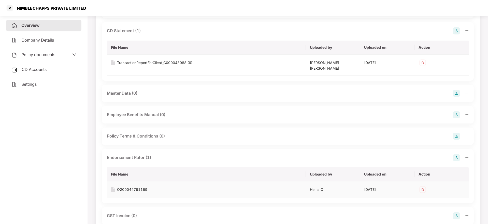
click at [136, 186] on div "Q200044791169" at bounding box center [132, 189] width 30 height 6
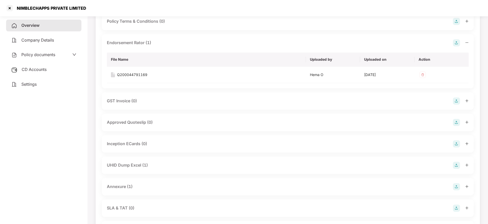
scroll to position [267, 0]
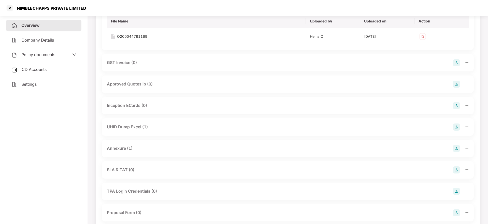
click at [468, 125] on icon "plus" at bounding box center [468, 127] width 4 height 4
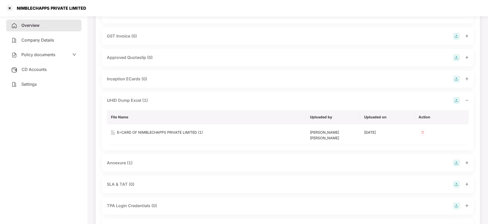
scroll to position [306, 0]
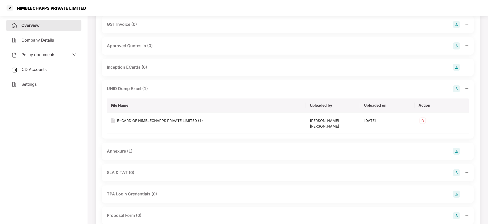
click at [467, 149] on icon "plus" at bounding box center [467, 150] width 0 height 3
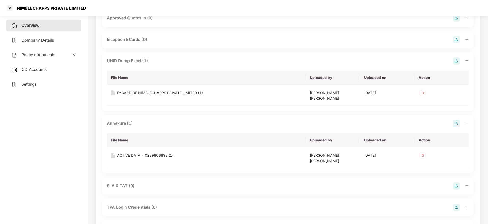
scroll to position [344, 0]
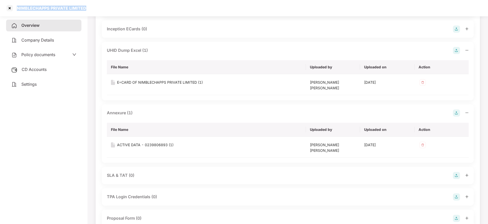
drag, startPoint x: 16, startPoint y: 7, endPoint x: 102, endPoint y: 8, distance: 86.1
click at [117, 8] on div "NIMBLECHAPPS PRIVATE LIMITED" at bounding box center [244, 8] width 488 height 16
copy div "NIMBLECHAPPS PRIVATE LIMITED"
click at [6, 10] on div at bounding box center [10, 8] width 8 height 8
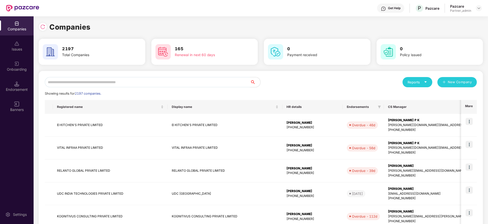
scroll to position [0, 0]
click at [105, 84] on input "text" at bounding box center [148, 82] width 206 height 10
paste input "**********"
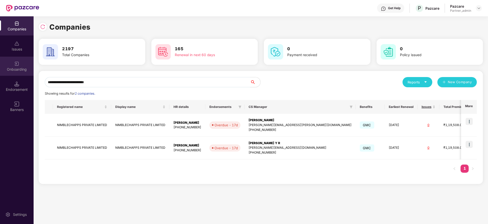
drag, startPoint x: 122, startPoint y: 81, endPoint x: 0, endPoint y: 56, distance: 124.4
click at [0, 57] on div "**********" at bounding box center [244, 119] width 488 height 207
paste input "text"
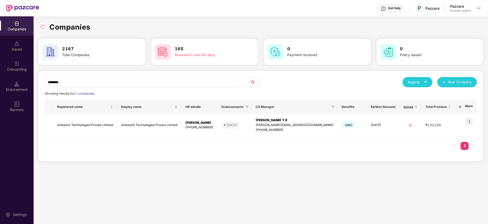
type input "********"
click at [0, 74] on div "Companies Issues Onboarding Endorsement Banners Settings Companies 2197 Total C…" at bounding box center [244, 119] width 488 height 207
click at [468, 121] on img at bounding box center [469, 121] width 7 height 7
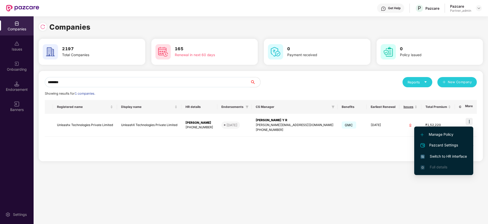
click at [443, 157] on span "Switch to HR interface" at bounding box center [444, 156] width 46 height 6
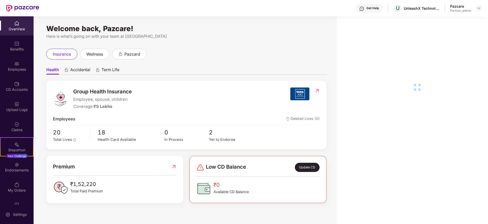
click at [16, 50] on div "Benefits" at bounding box center [17, 49] width 34 height 5
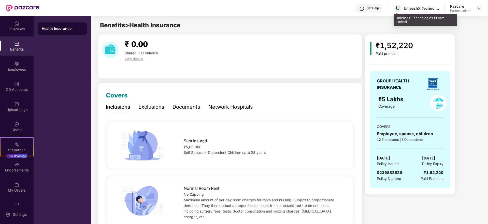
click at [407, 9] on div "UnleashX Technologies Private Limited" at bounding box center [422, 8] width 36 height 5
copy div "UnleashX"
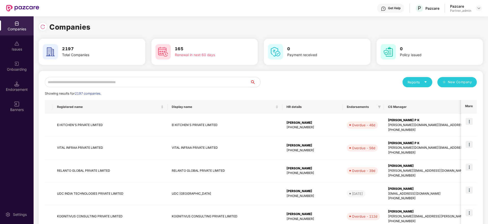
click at [112, 83] on input "text" at bounding box center [148, 82] width 206 height 10
paste input "********"
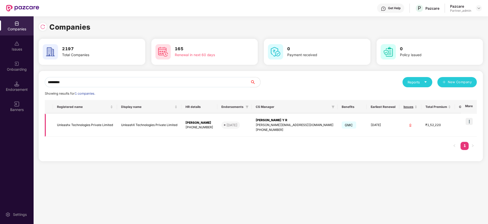
type input "********"
click at [284, 117] on td "[PERSON_NAME] Y R [PERSON_NAME][EMAIL_ADDRESS][DOMAIN_NAME] [PHONE_NUMBER]" at bounding box center [295, 125] width 86 height 23
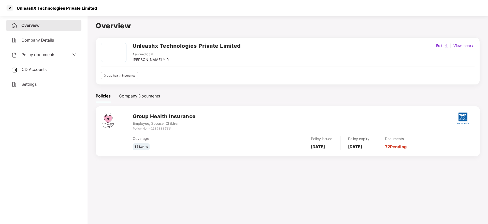
click at [32, 66] on div "CD Accounts" at bounding box center [43, 70] width 75 height 12
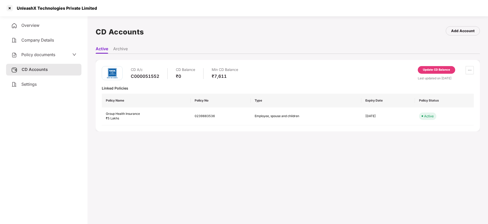
click at [47, 87] on div "Settings" at bounding box center [43, 84] width 75 height 12
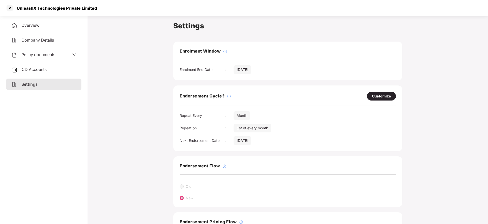
click at [25, 24] on span "Overview" at bounding box center [30, 25] width 18 height 5
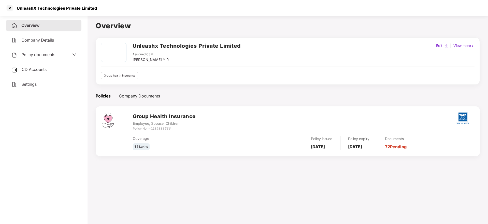
click at [407, 144] on link "72 Pending" at bounding box center [396, 146] width 22 height 5
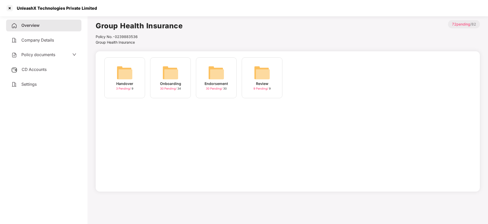
click at [172, 71] on img at bounding box center [170, 72] width 16 height 16
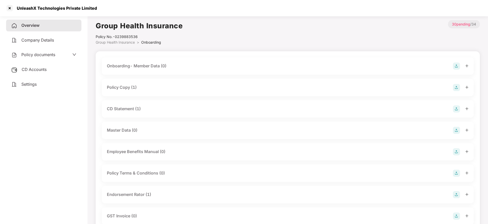
click at [467, 88] on icon "plus" at bounding box center [467, 87] width 0 height 3
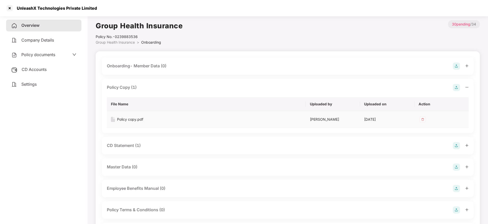
click at [132, 119] on div "Policy copy.pdf" at bounding box center [130, 119] width 26 height 6
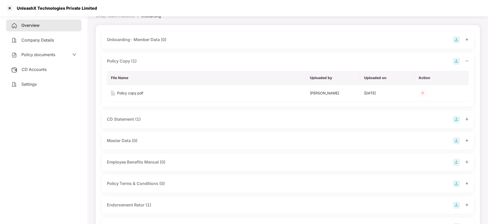
scroll to position [38, 0]
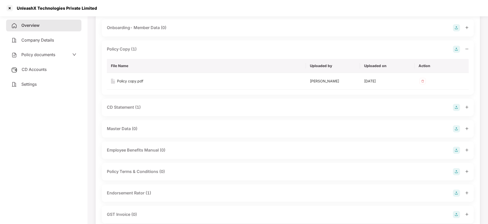
click at [468, 106] on icon "plus" at bounding box center [468, 107] width 4 height 4
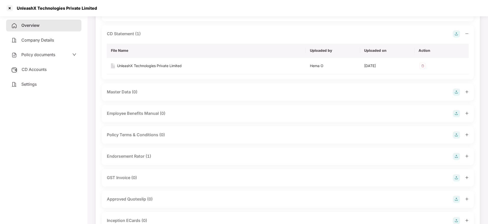
scroll to position [115, 0]
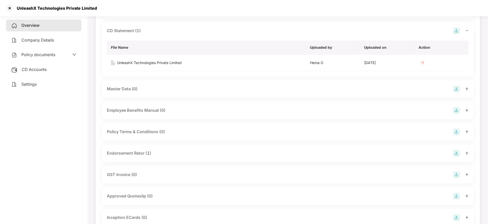
click at [469, 150] on div at bounding box center [461, 152] width 16 height 7
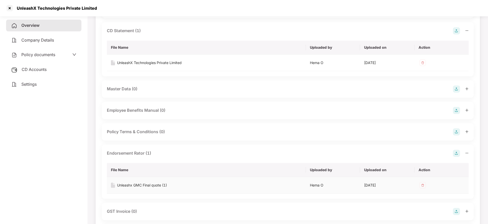
click at [137, 189] on td "Unleashx GMC Final quote (1)" at bounding box center [206, 185] width 199 height 17
click at [140, 187] on div "Unleashx GMC Final quote (1)" at bounding box center [142, 185] width 50 height 6
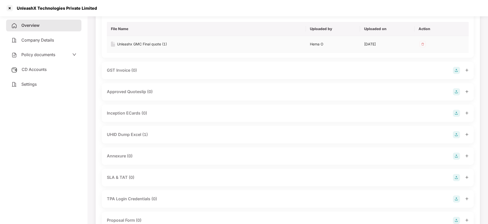
scroll to position [267, 0]
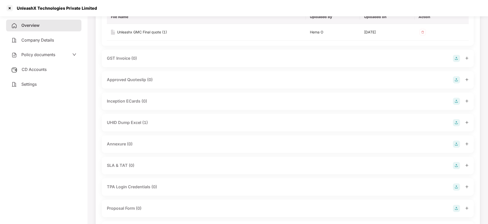
click at [467, 123] on icon "plus" at bounding box center [468, 122] width 4 height 4
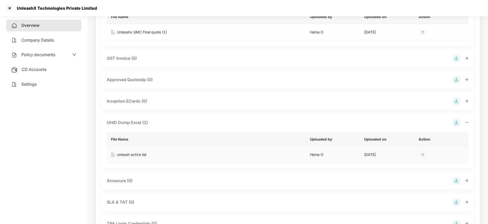
click at [136, 155] on div "unleash active list" at bounding box center [132, 155] width 30 height 6
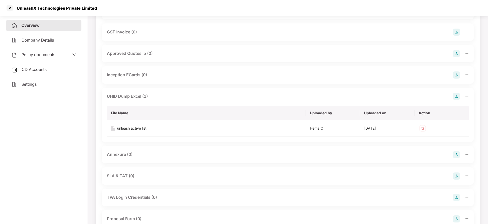
scroll to position [306, 0]
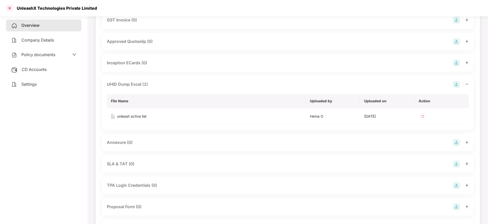
click at [11, 8] on div at bounding box center [10, 8] width 8 height 8
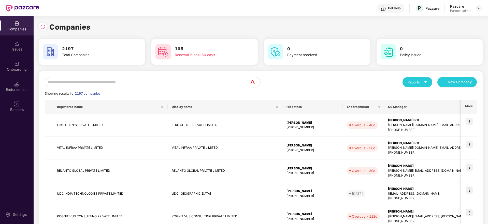
scroll to position [0, 0]
click at [115, 83] on input "text" at bounding box center [148, 82] width 206 height 10
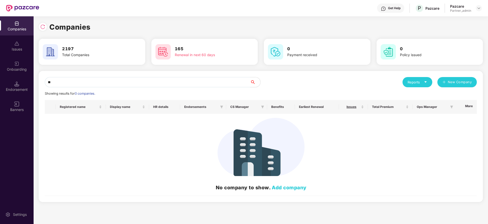
type input "*"
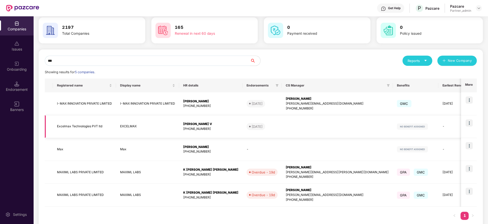
scroll to position [33, 0]
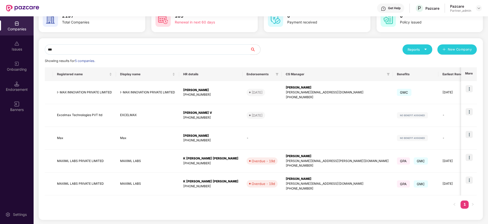
type input "***"
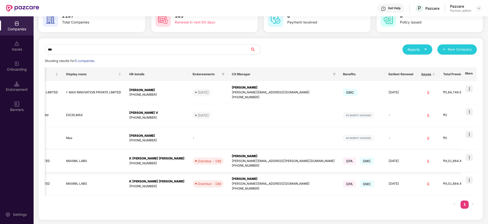
scroll to position [0, 0]
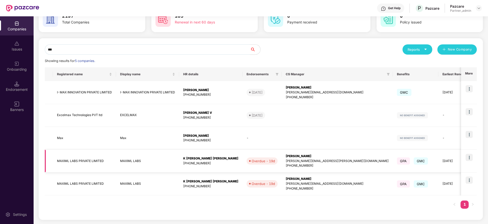
click at [64, 161] on td "MAXIML LABS PRIVATE LIMITED" at bounding box center [84, 160] width 63 height 23
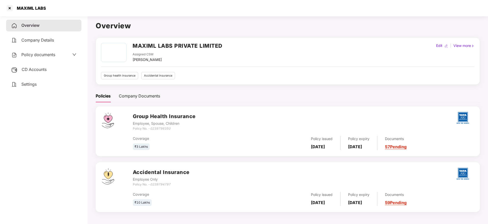
click at [144, 46] on h2 "MAXIML LABS PRIVATE LIMITED" at bounding box center [178, 46] width 90 height 8
copy h2 "MAXIML"
click at [9, 7] on div at bounding box center [10, 8] width 8 height 8
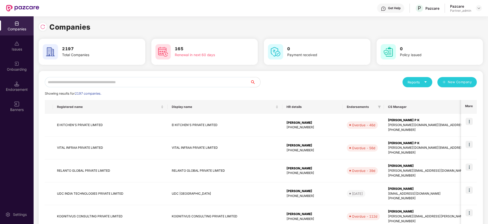
click at [87, 82] on input "text" at bounding box center [148, 82] width 206 height 10
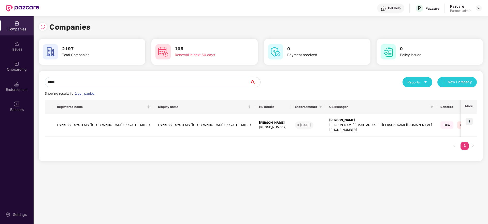
click at [0, 71] on div "Companies Issues Onboarding Endorsement Banners Settings Companies 2197 Total C…" at bounding box center [244, 119] width 488 height 207
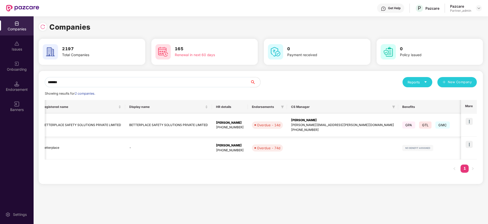
scroll to position [0, 12]
type input "*******"
click at [470, 119] on img at bounding box center [469, 121] width 7 height 7
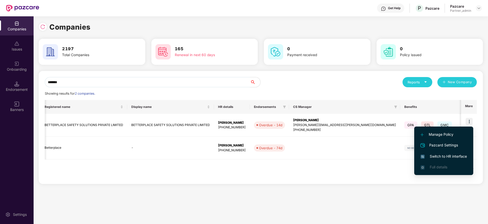
click at [441, 153] on span "Switch to HR interface" at bounding box center [444, 156] width 46 height 6
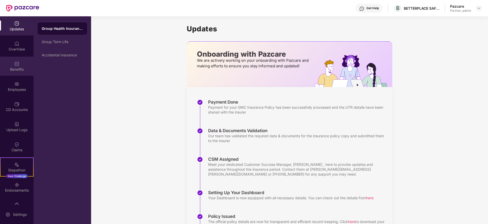
click at [14, 73] on div "Benefits" at bounding box center [17, 66] width 34 height 19
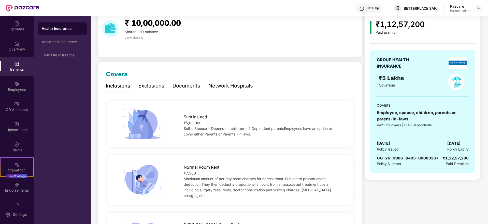
scroll to position [0, 0]
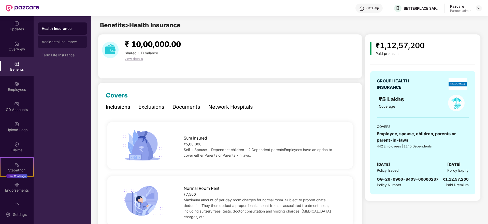
click at [52, 39] on div "Accidental Insurance" at bounding box center [62, 42] width 49 height 12
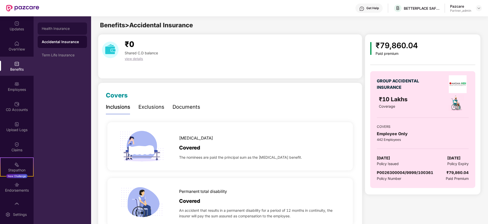
click at [53, 24] on div "Health Insurance" at bounding box center [62, 28] width 49 height 12
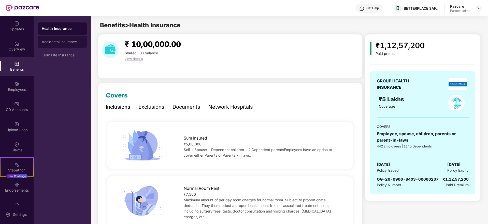
click at [55, 44] on div "Accidental Insurance" at bounding box center [62, 42] width 41 height 4
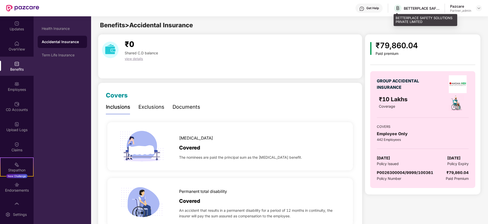
click at [416, 6] on div "BETTERPLACE SAFETY SOLUTIONS PRIVATE LIMITED" at bounding box center [422, 8] width 36 height 5
copy div "BETTERPLACE"
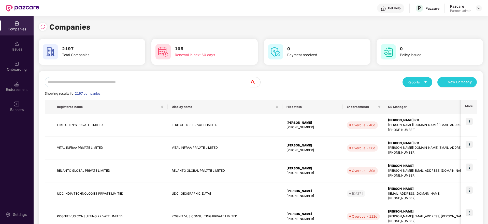
click at [101, 80] on input "text" at bounding box center [148, 82] width 206 height 10
paste input "**********"
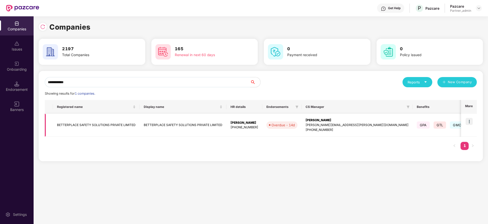
type input "**********"
click at [316, 120] on div "[PERSON_NAME]" at bounding box center [357, 120] width 103 height 5
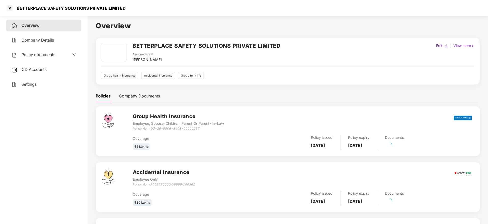
click at [39, 69] on span "CD Accounts" at bounding box center [34, 69] width 25 height 5
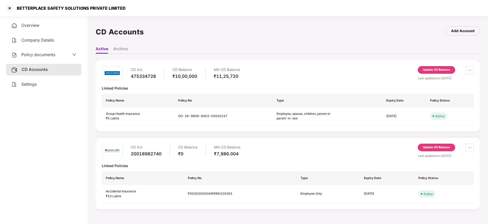
click at [33, 89] on div "Settings" at bounding box center [43, 84] width 75 height 12
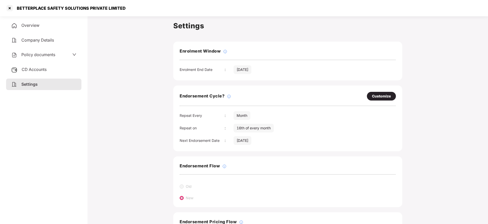
click at [250, 128] on div "16th of every month" at bounding box center [254, 128] width 40 height 9
click at [383, 97] on div "Customize" at bounding box center [381, 96] width 19 height 6
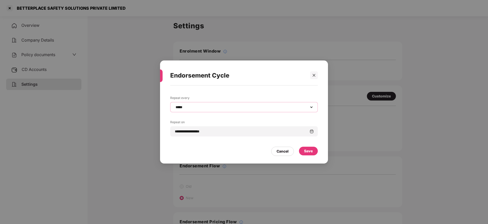
click at [236, 108] on select "**********" at bounding box center [244, 107] width 139 height 4
select select "*********"
click at [175, 105] on select "**********" at bounding box center [244, 107] width 139 height 4
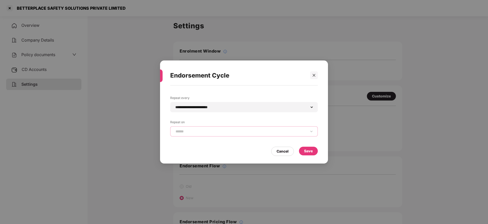
click at [225, 131] on select "**********" at bounding box center [244, 131] width 139 height 4
click at [198, 131] on select "**********" at bounding box center [244, 131] width 139 height 4
select select "*****"
click at [175, 129] on select "**********" at bounding box center [244, 131] width 139 height 4
click at [309, 149] on div "Save" at bounding box center [308, 151] width 9 height 6
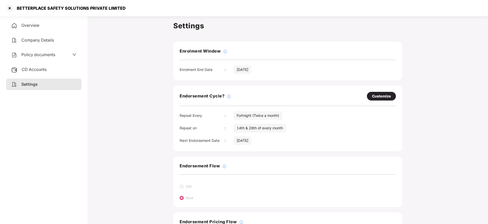
click at [30, 24] on span "Overview" at bounding box center [30, 25] width 18 height 5
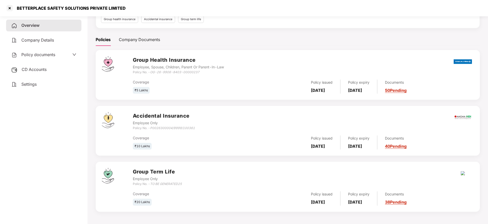
click at [44, 70] on span "CD Accounts" at bounding box center [34, 69] width 25 height 5
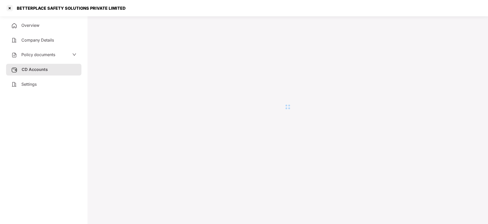
scroll to position [14, 0]
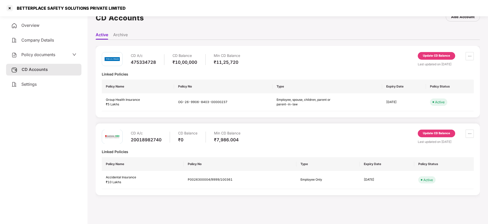
click at [33, 27] on span "Overview" at bounding box center [30, 25] width 18 height 5
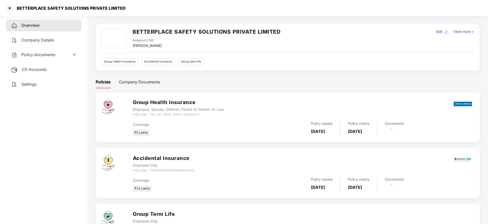
scroll to position [56, 0]
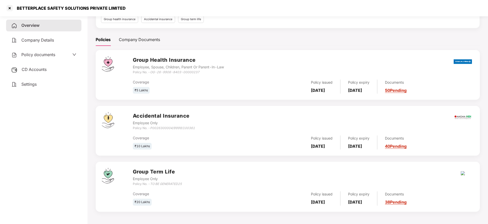
click at [406, 88] on link "50 Pending" at bounding box center [396, 90] width 22 height 5
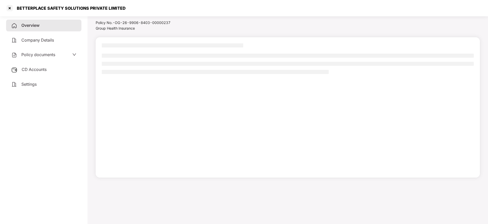
scroll to position [14, 0]
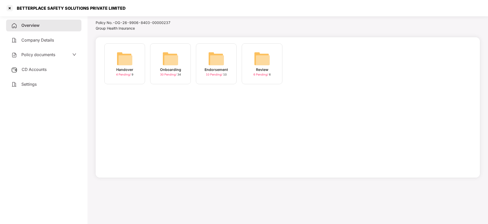
click at [213, 60] on img at bounding box center [216, 58] width 16 height 16
click at [171, 65] on img at bounding box center [170, 58] width 16 height 16
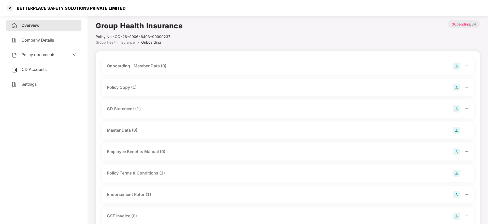
click at [465, 87] on div at bounding box center [461, 87] width 16 height 7
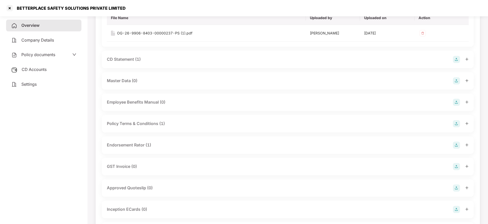
scroll to position [76, 0]
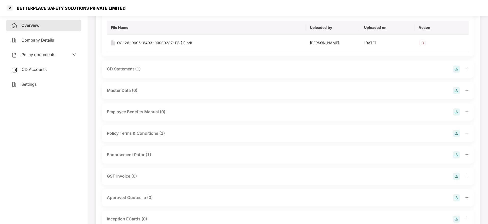
click at [469, 70] on div "CD Statement (1)" at bounding box center [288, 68] width 372 height 17
click at [466, 68] on icon "plus" at bounding box center [468, 69] width 4 height 4
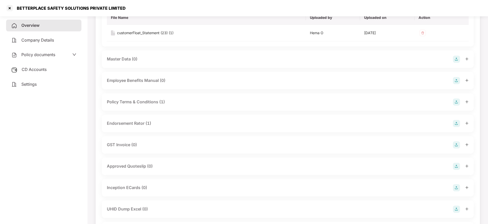
scroll to position [153, 0]
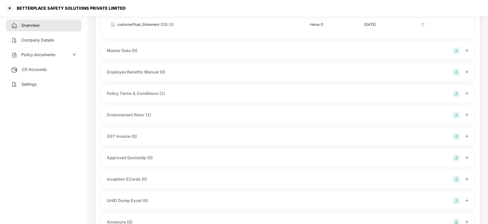
click at [465, 114] on div at bounding box center [461, 114] width 16 height 7
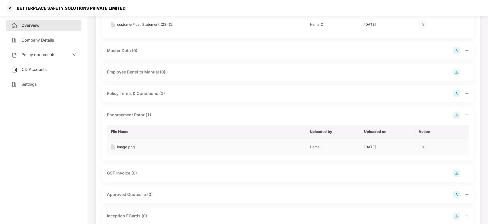
click at [131, 147] on div "image.png" at bounding box center [126, 147] width 18 height 6
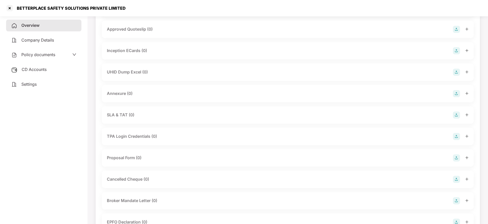
scroll to position [356, 0]
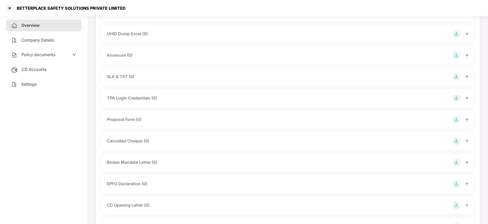
click at [28, 26] on span "Overview" at bounding box center [30, 25] width 18 height 5
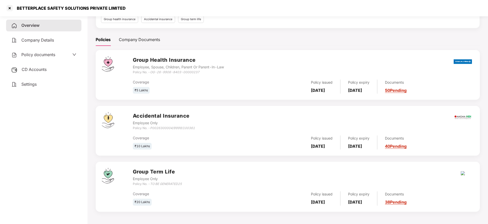
click at [399, 145] on link "40 Pending" at bounding box center [396, 145] width 22 height 5
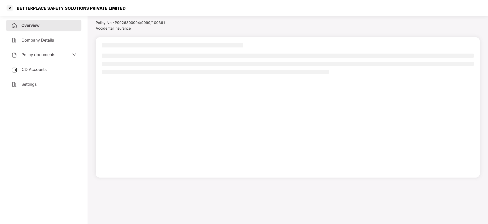
scroll to position [14, 0]
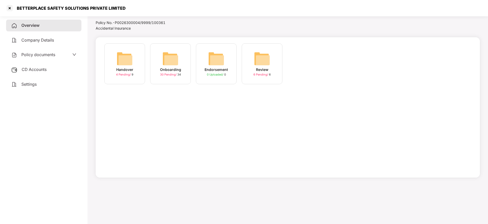
click at [175, 62] on img at bounding box center [170, 58] width 16 height 16
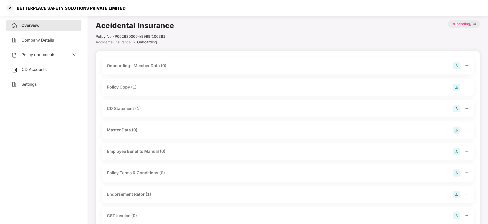
scroll to position [0, 0]
click at [469, 87] on icon "plus" at bounding box center [468, 87] width 4 height 4
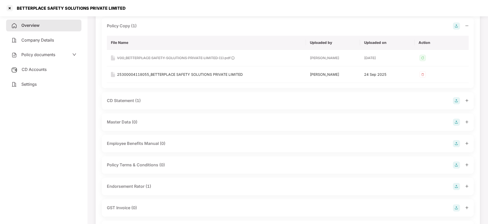
scroll to position [76, 0]
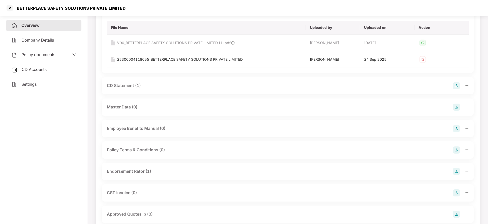
click at [467, 86] on icon "plus" at bounding box center [468, 86] width 4 height 4
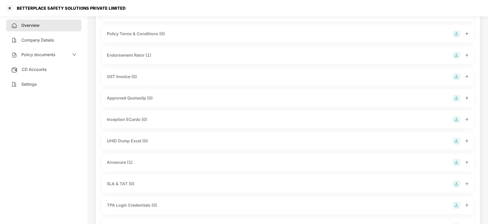
scroll to position [229, 0]
click at [467, 162] on icon "plus" at bounding box center [468, 162] width 4 height 4
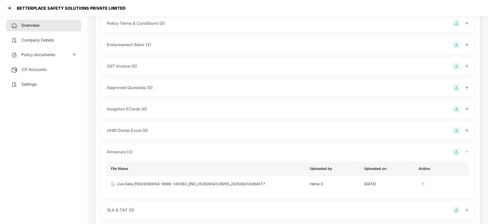
scroll to position [267, 0]
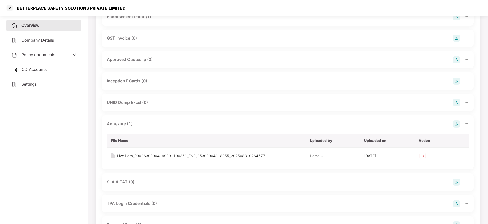
click at [27, 24] on span "Overview" at bounding box center [30, 25] width 18 height 5
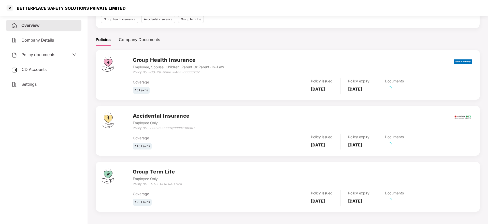
scroll to position [56, 0]
click at [404, 90] on link "50 Pending" at bounding box center [396, 90] width 22 height 5
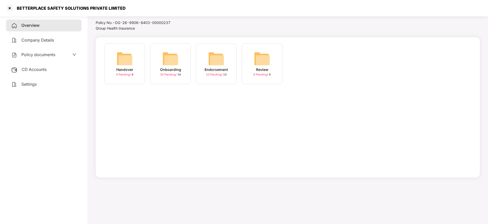
click at [166, 59] on img at bounding box center [170, 58] width 16 height 16
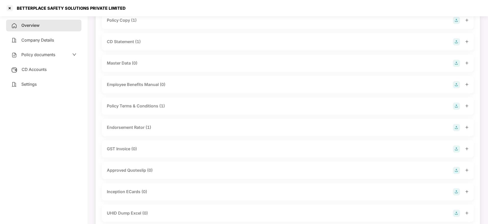
scroll to position [0, 0]
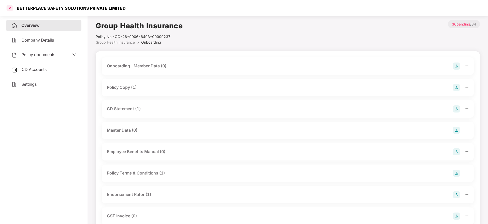
click at [11, 11] on div at bounding box center [10, 8] width 8 height 8
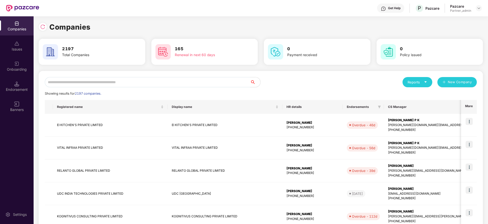
click at [108, 81] on input "text" at bounding box center [148, 82] width 206 height 10
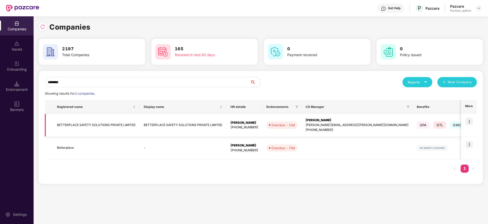
type input "********"
click at [471, 121] on img at bounding box center [469, 121] width 7 height 7
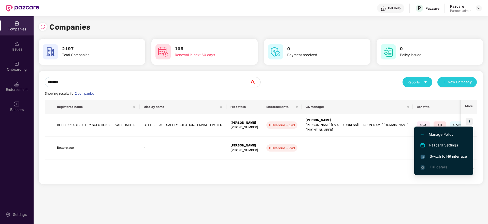
click at [448, 154] on span "Switch to HR interface" at bounding box center [444, 156] width 46 height 6
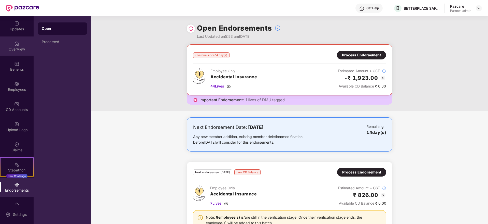
click at [12, 45] on div "OverView" at bounding box center [17, 45] width 34 height 19
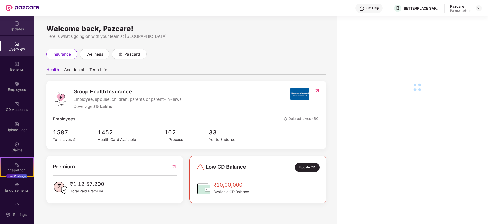
click at [15, 30] on div "Updates" at bounding box center [17, 28] width 34 height 5
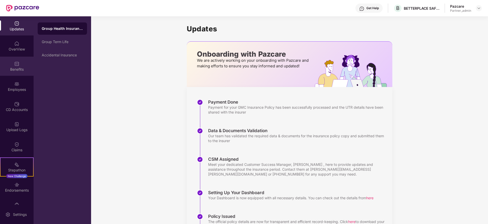
click at [18, 67] on div "Benefits" at bounding box center [17, 69] width 34 height 5
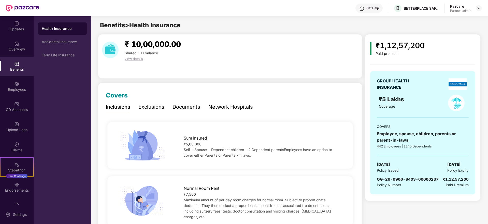
click at [60, 23] on div "Health Insurance" at bounding box center [62, 28] width 49 height 12
drag, startPoint x: 377, startPoint y: 164, endPoint x: 405, endPoint y: 167, distance: 28.2
click at [405, 167] on div "[DATE] Policy Issued [DATE] Policy Expiry" at bounding box center [423, 167] width 92 height 12
click at [60, 46] on div "Accidental Insurance" at bounding box center [62, 42] width 49 height 12
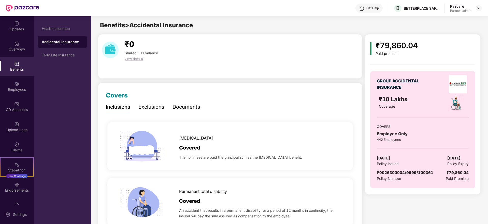
drag, startPoint x: 377, startPoint y: 158, endPoint x: 408, endPoint y: 155, distance: 32.0
click at [408, 155] on div "GROUP ACCIDENTAL INSURANCE ₹10 Lakhs Coverage COVERS Employee Only 442 Employee…" at bounding box center [423, 129] width 105 height 117
click at [65, 59] on div "Term Life Insurance" at bounding box center [62, 55] width 49 height 12
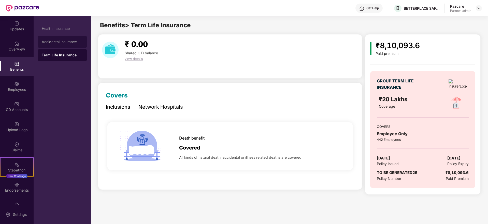
click at [65, 42] on div "Accidental Insurance" at bounding box center [62, 42] width 41 height 4
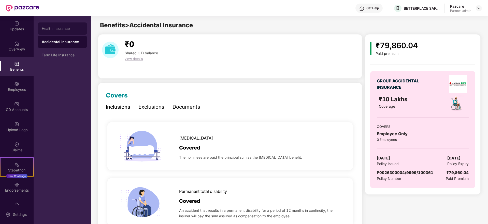
click at [58, 28] on div "Health Insurance" at bounding box center [62, 28] width 41 height 4
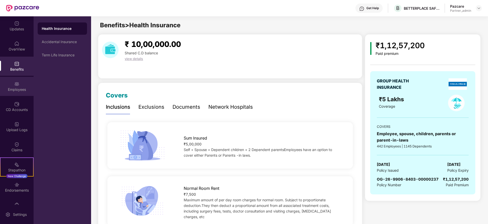
click at [15, 87] on div "Employees" at bounding box center [17, 89] width 34 height 5
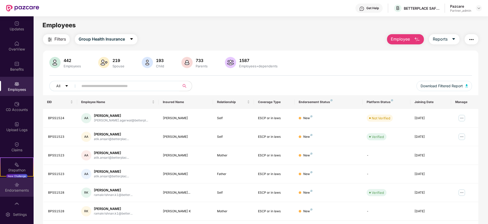
click at [20, 187] on div "Endorsements" at bounding box center [17, 189] width 34 height 5
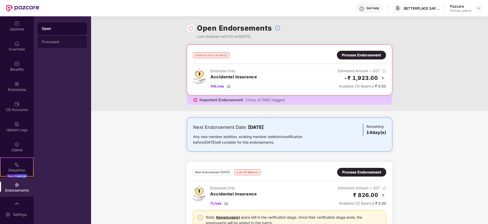
click at [54, 40] on div "Processed" at bounding box center [62, 42] width 41 height 4
